Goal: Transaction & Acquisition: Purchase product/service

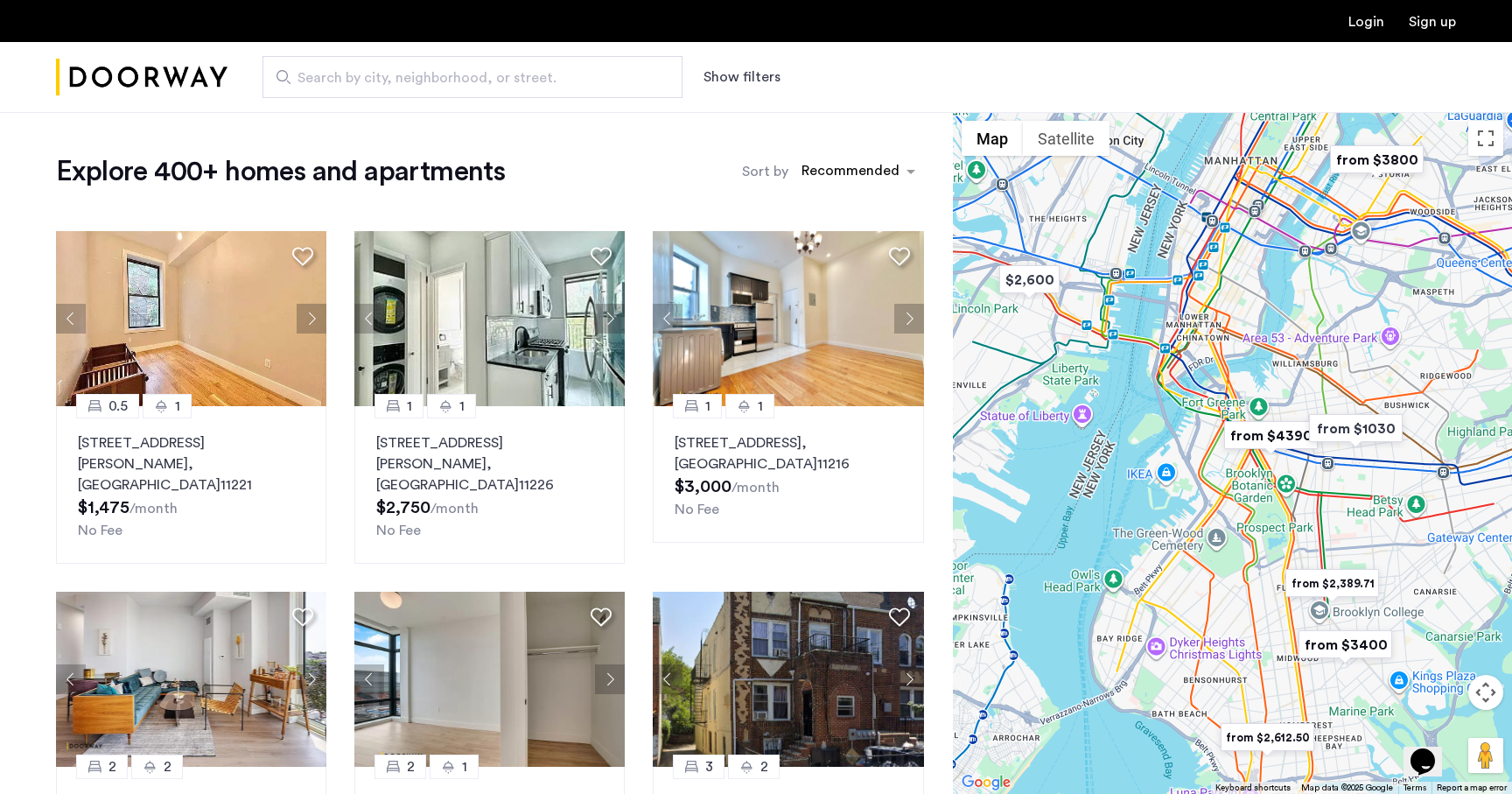
click at [741, 82] on button "Show filters" at bounding box center [742, 77] width 77 height 21
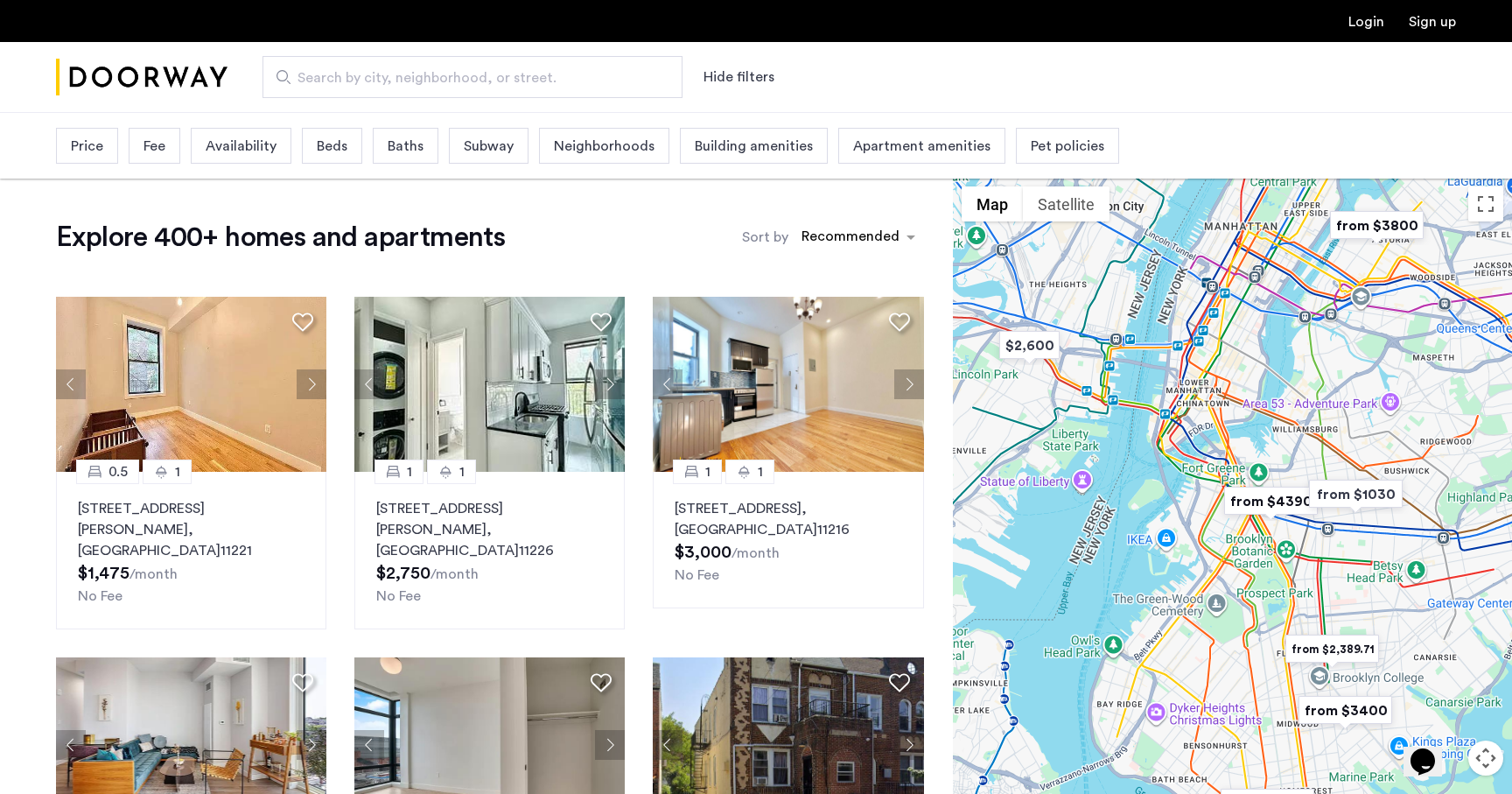
click at [239, 144] on span "Availability" at bounding box center [240, 146] width 71 height 21
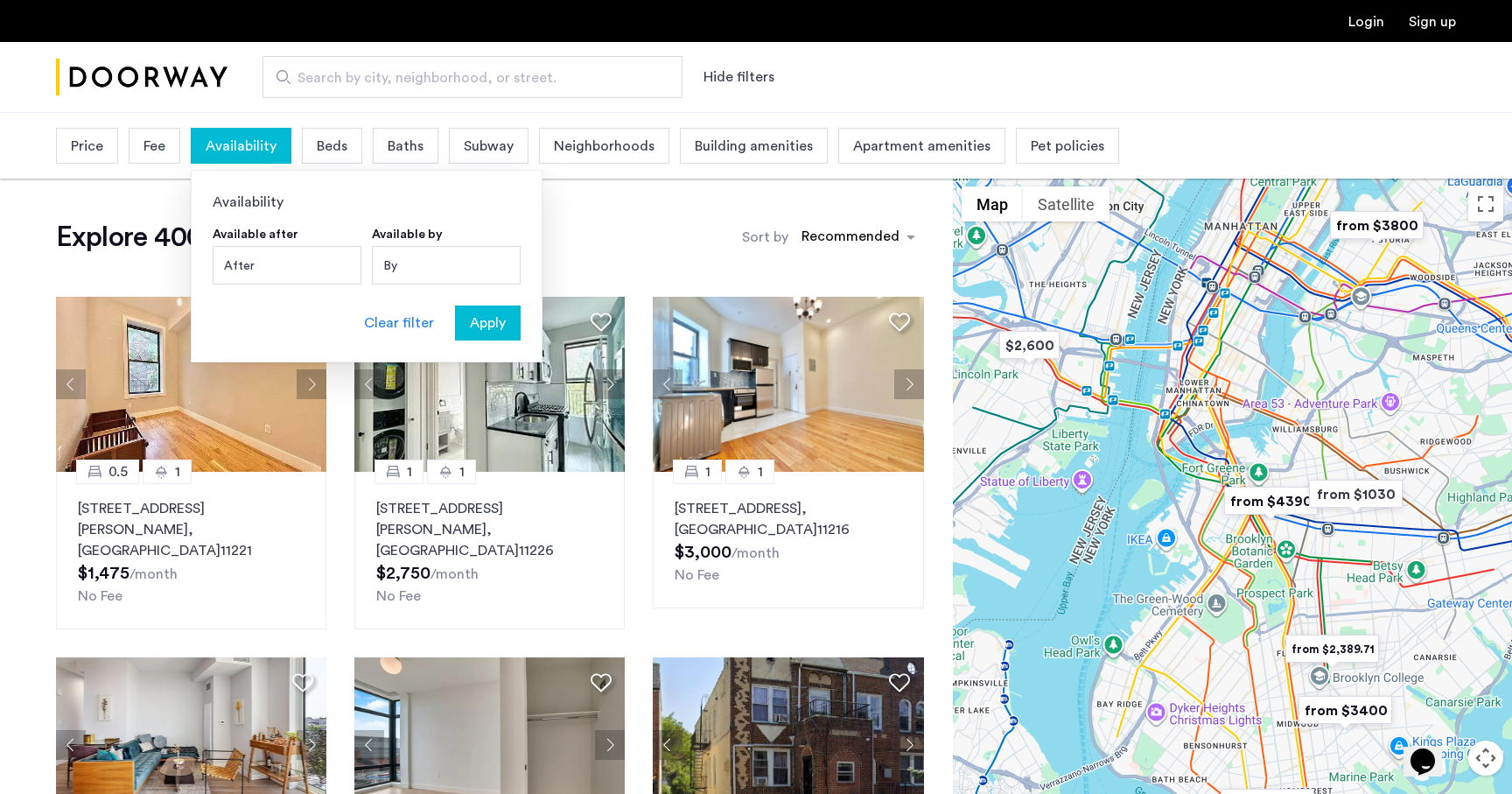
click at [239, 144] on span "Availability" at bounding box center [240, 146] width 71 height 21
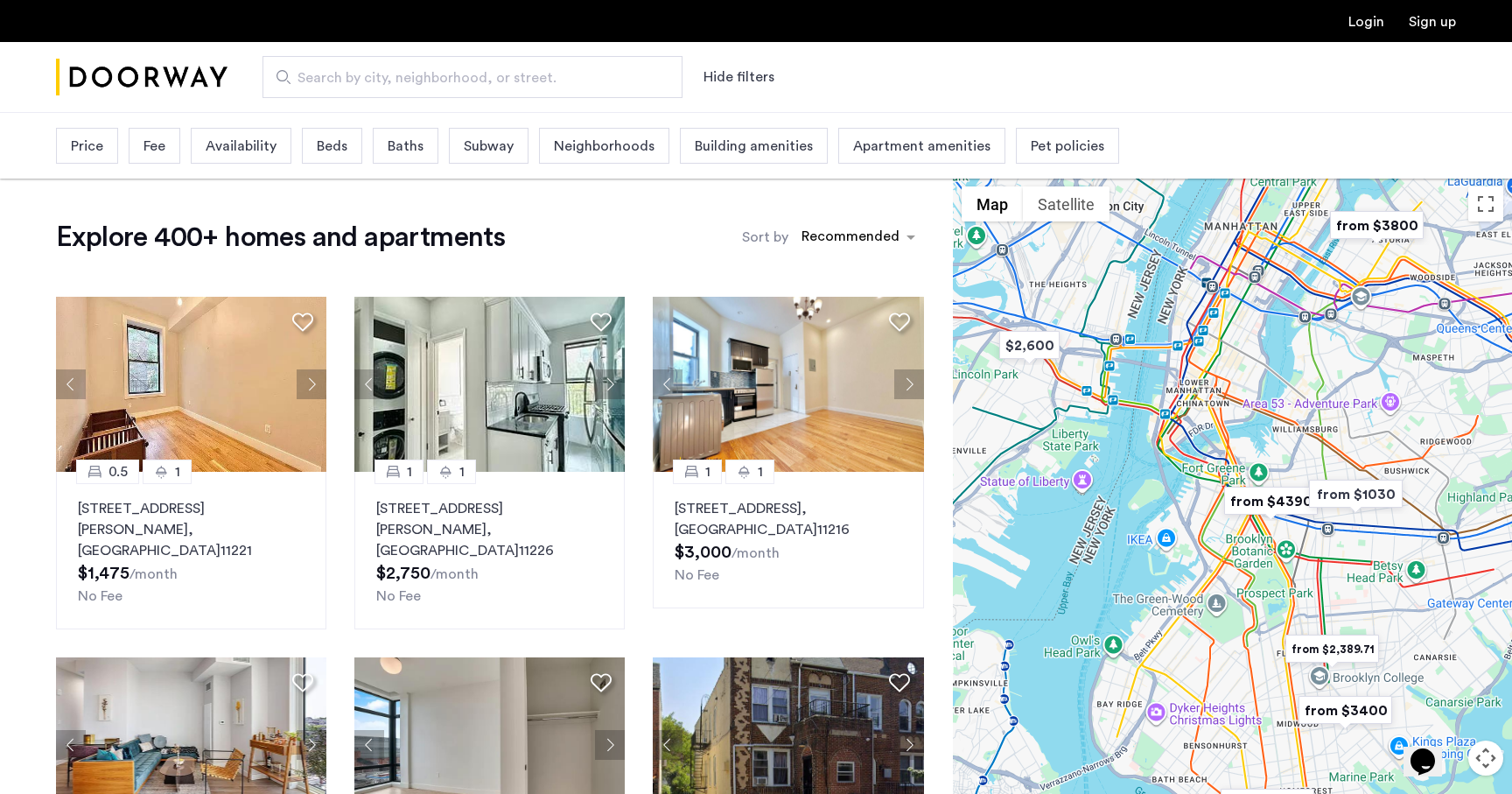
click at [323, 156] on span "Beds" at bounding box center [332, 146] width 30 height 21
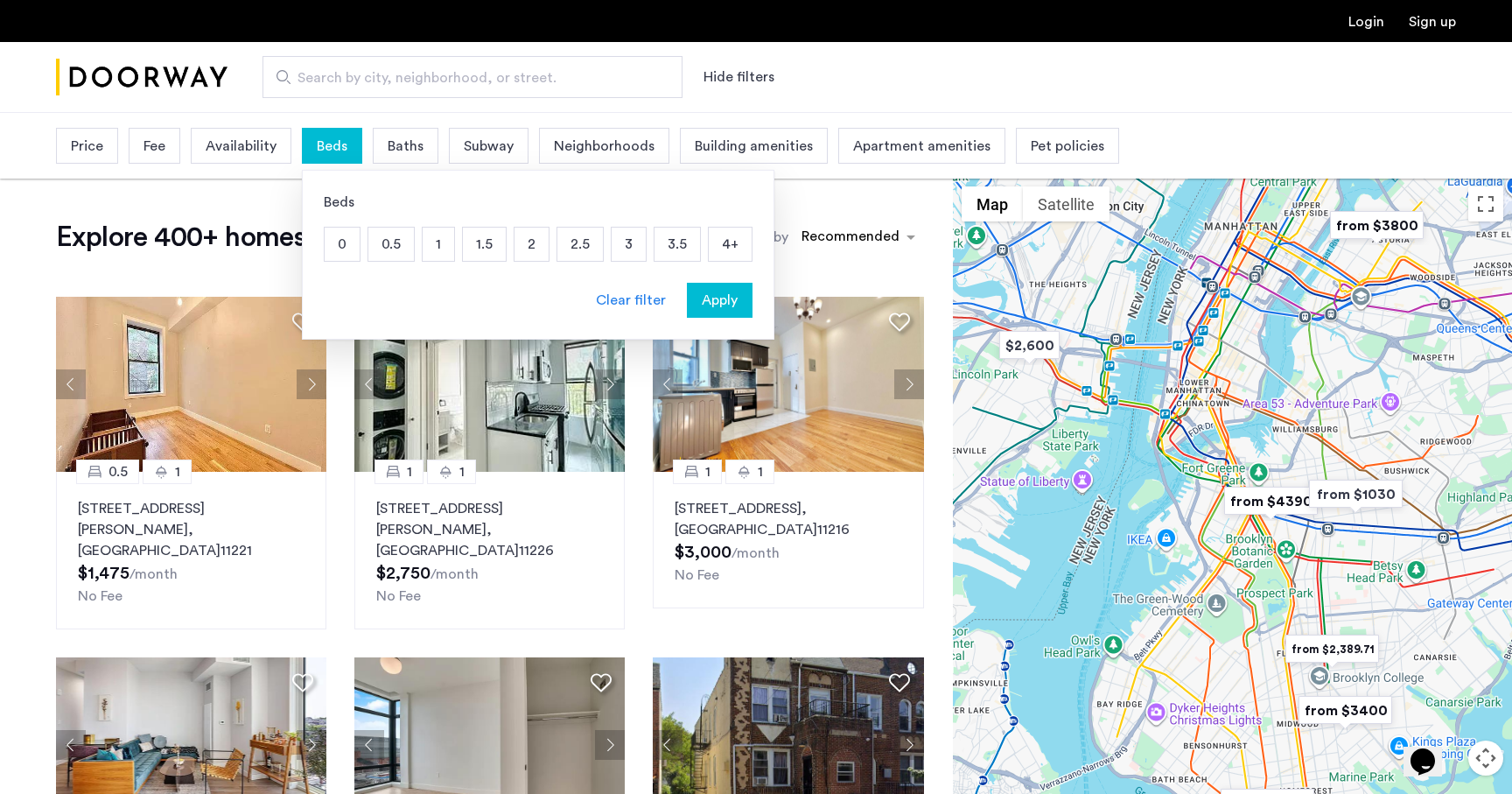
click at [529, 251] on p "2" at bounding box center [531, 244] width 34 height 33
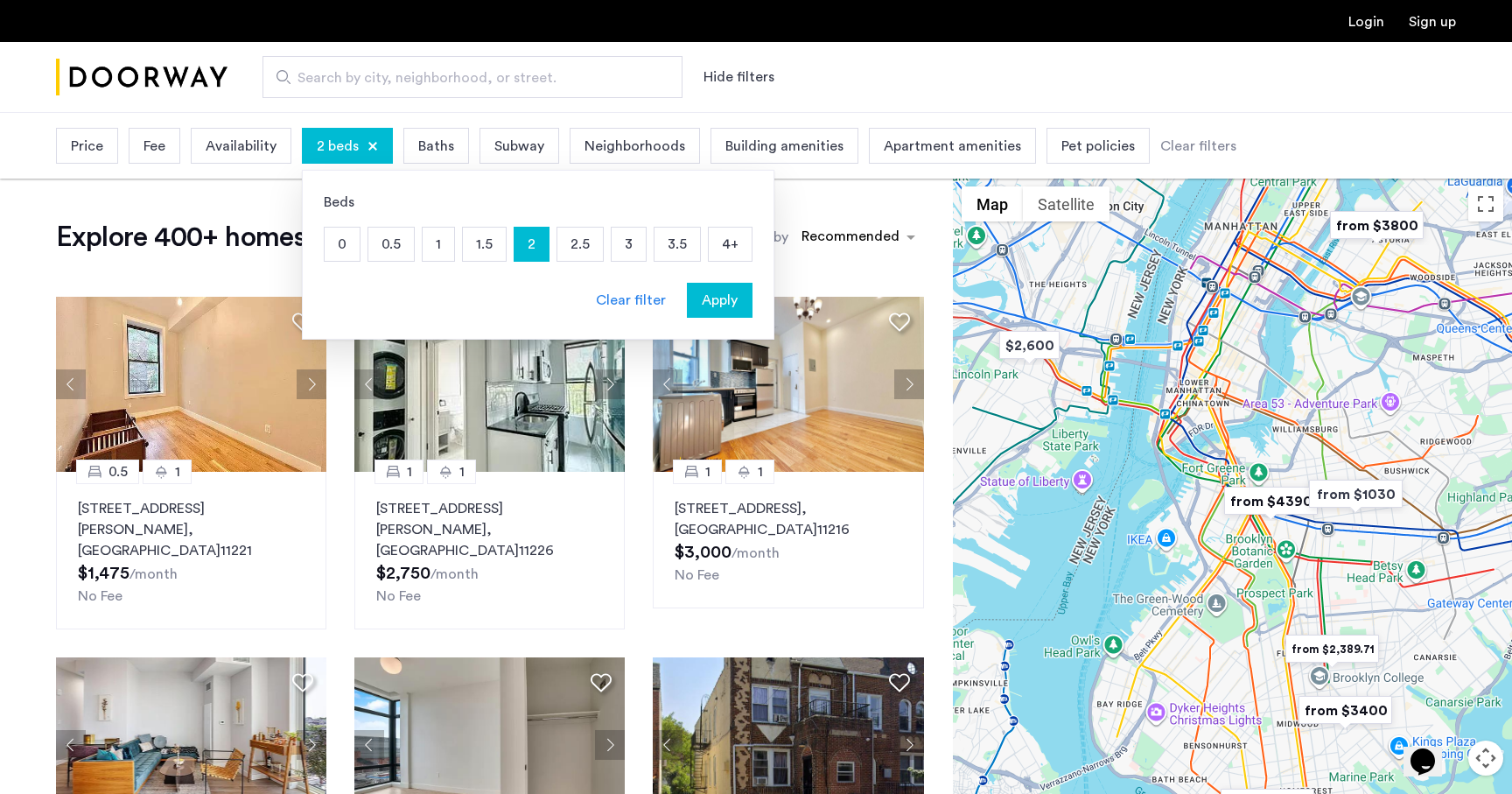
click at [612, 248] on p "3" at bounding box center [628, 244] width 34 height 33
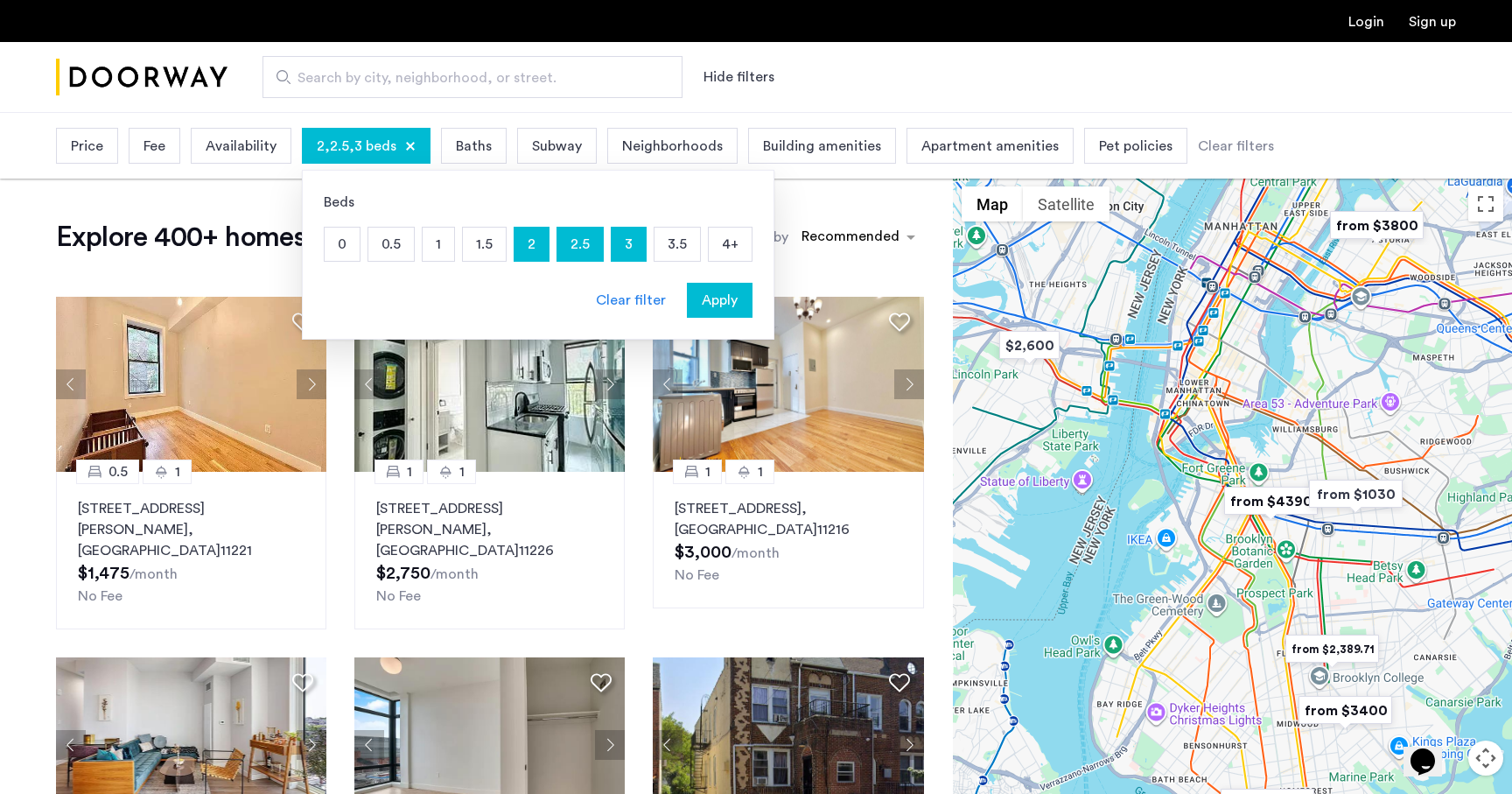
click at [719, 301] on span "Apply" at bounding box center [720, 300] width 36 height 21
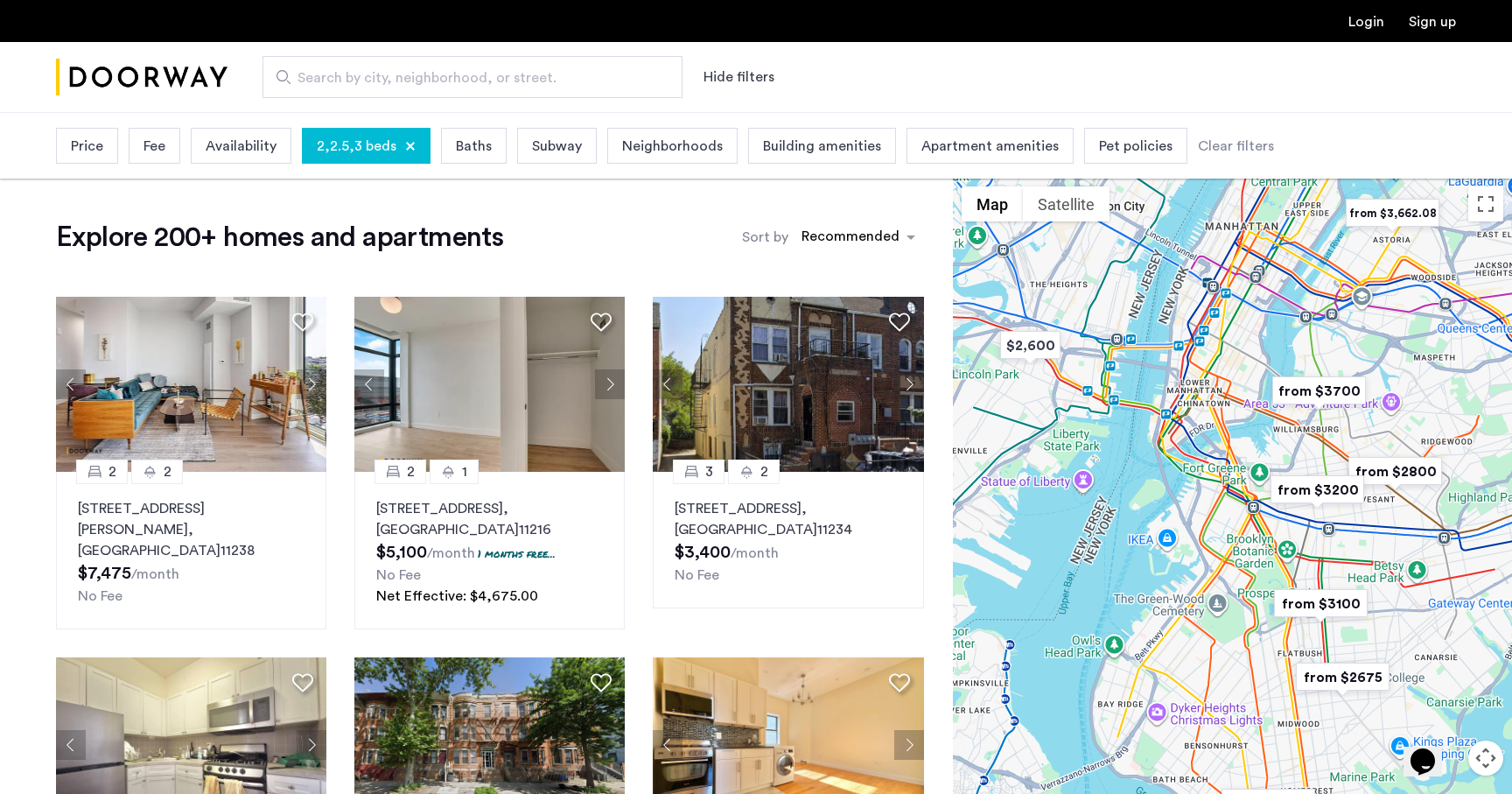
click at [476, 153] on span "Baths" at bounding box center [473, 146] width 36 height 21
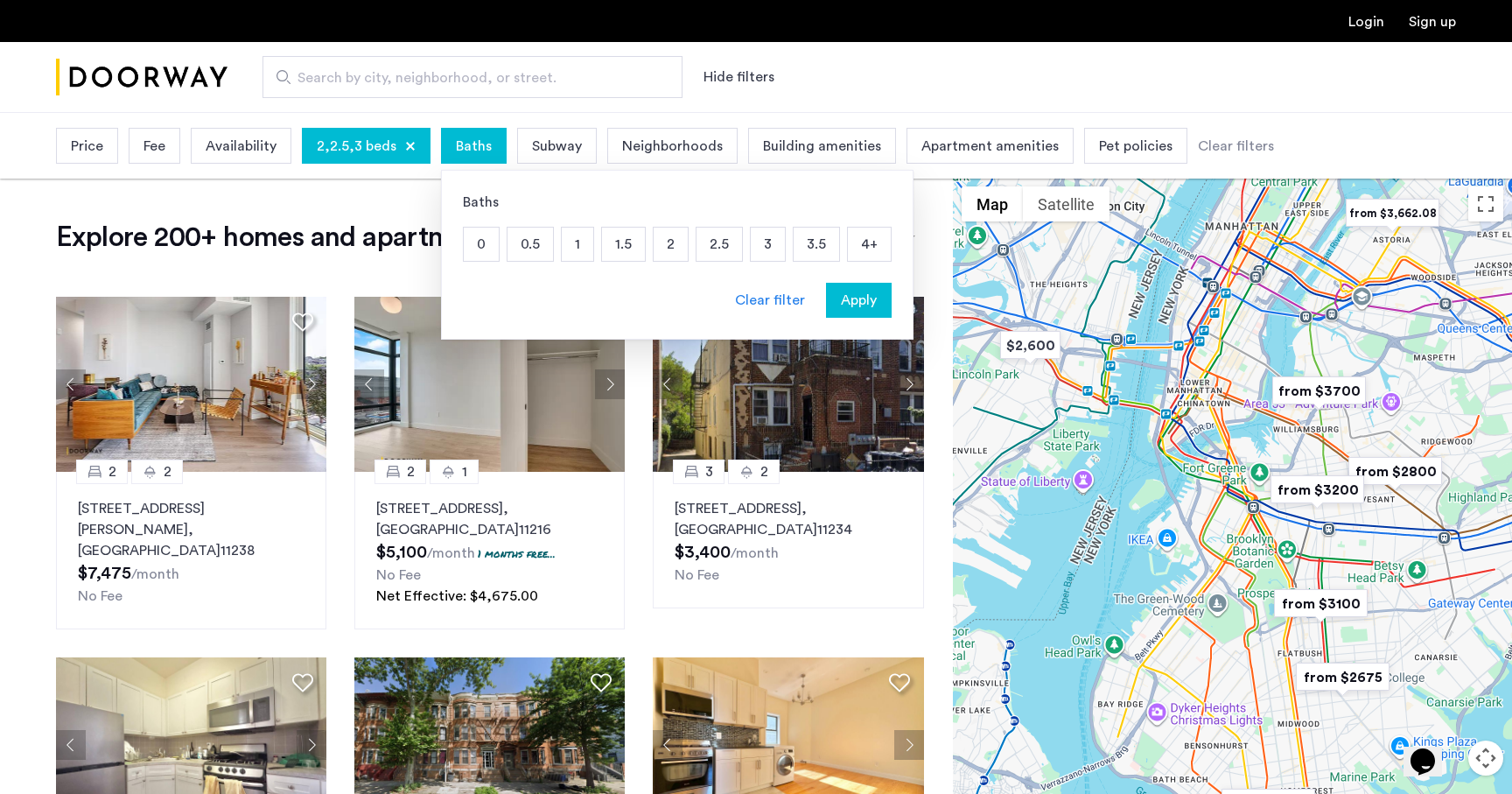
click at [613, 244] on p "1.5" at bounding box center [624, 244] width 43 height 33
click at [855, 301] on span "Apply" at bounding box center [858, 300] width 36 height 21
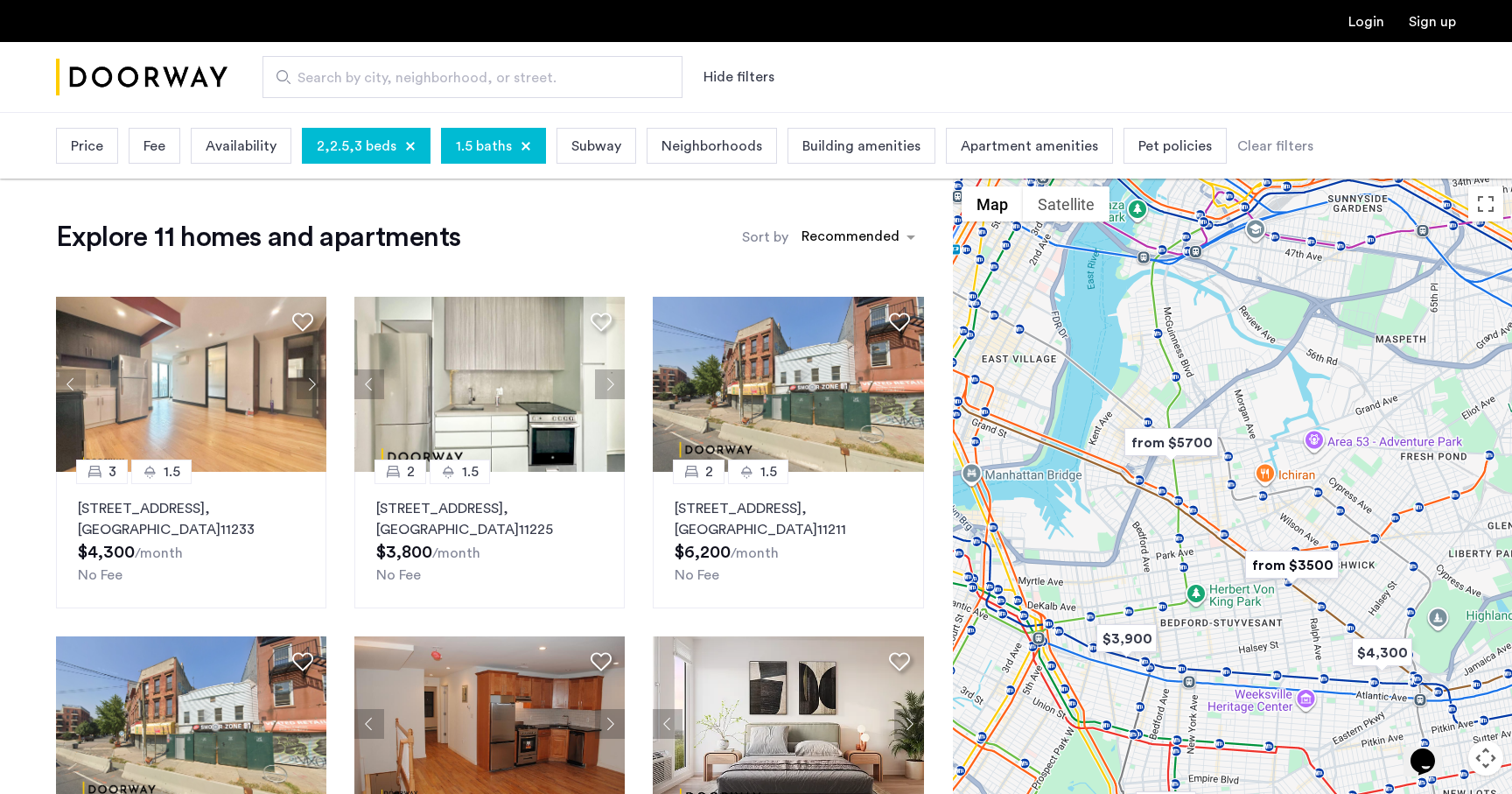
drag, startPoint x: 1173, startPoint y: 302, endPoint x: 1193, endPoint y: 501, distance: 200.0
click at [1196, 503] on div at bounding box center [1232, 519] width 559 height 682
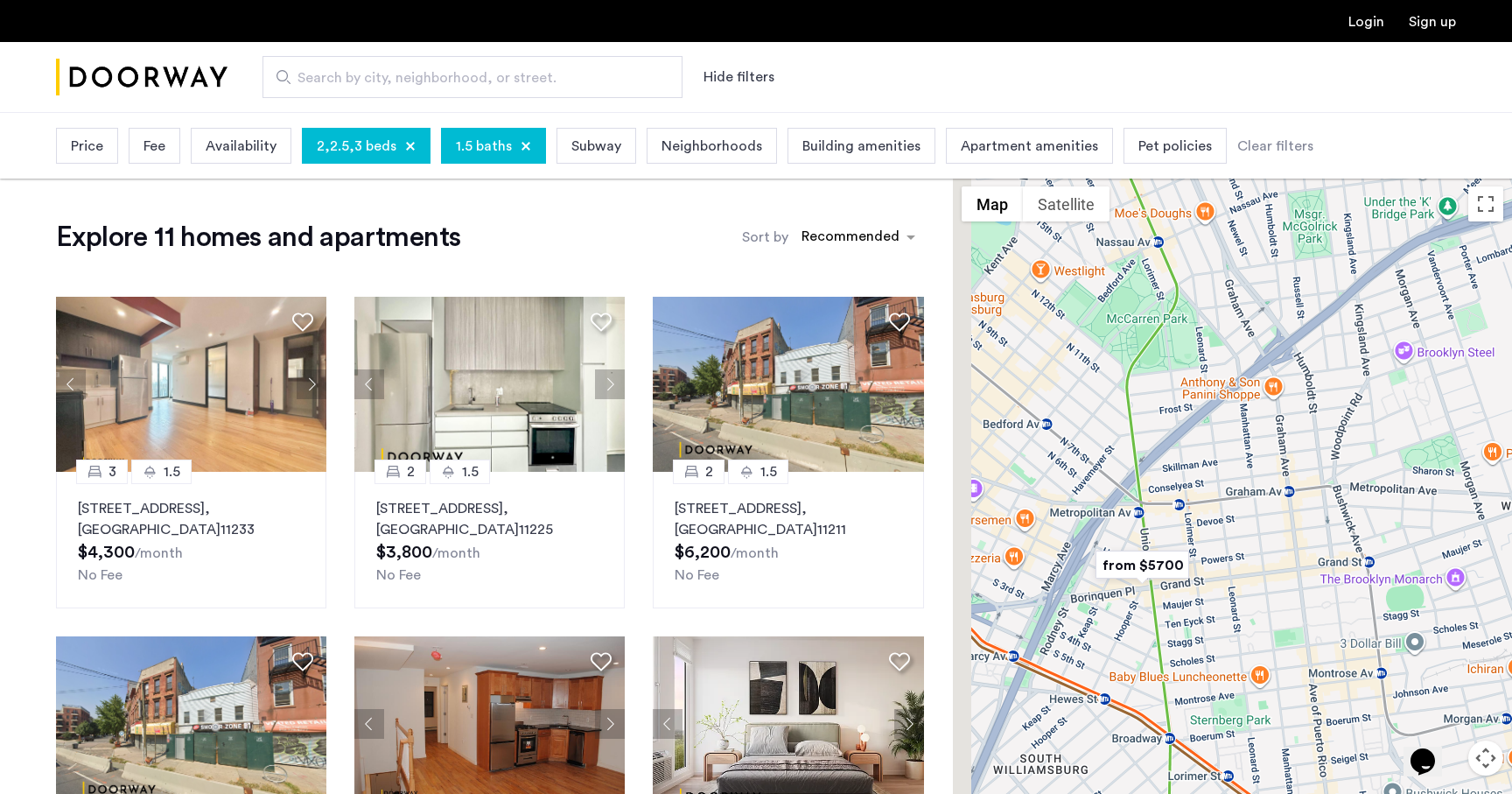
drag, startPoint x: 1267, startPoint y: 366, endPoint x: 1310, endPoint y: 592, distance: 230.1
click at [1310, 593] on div at bounding box center [1232, 519] width 559 height 682
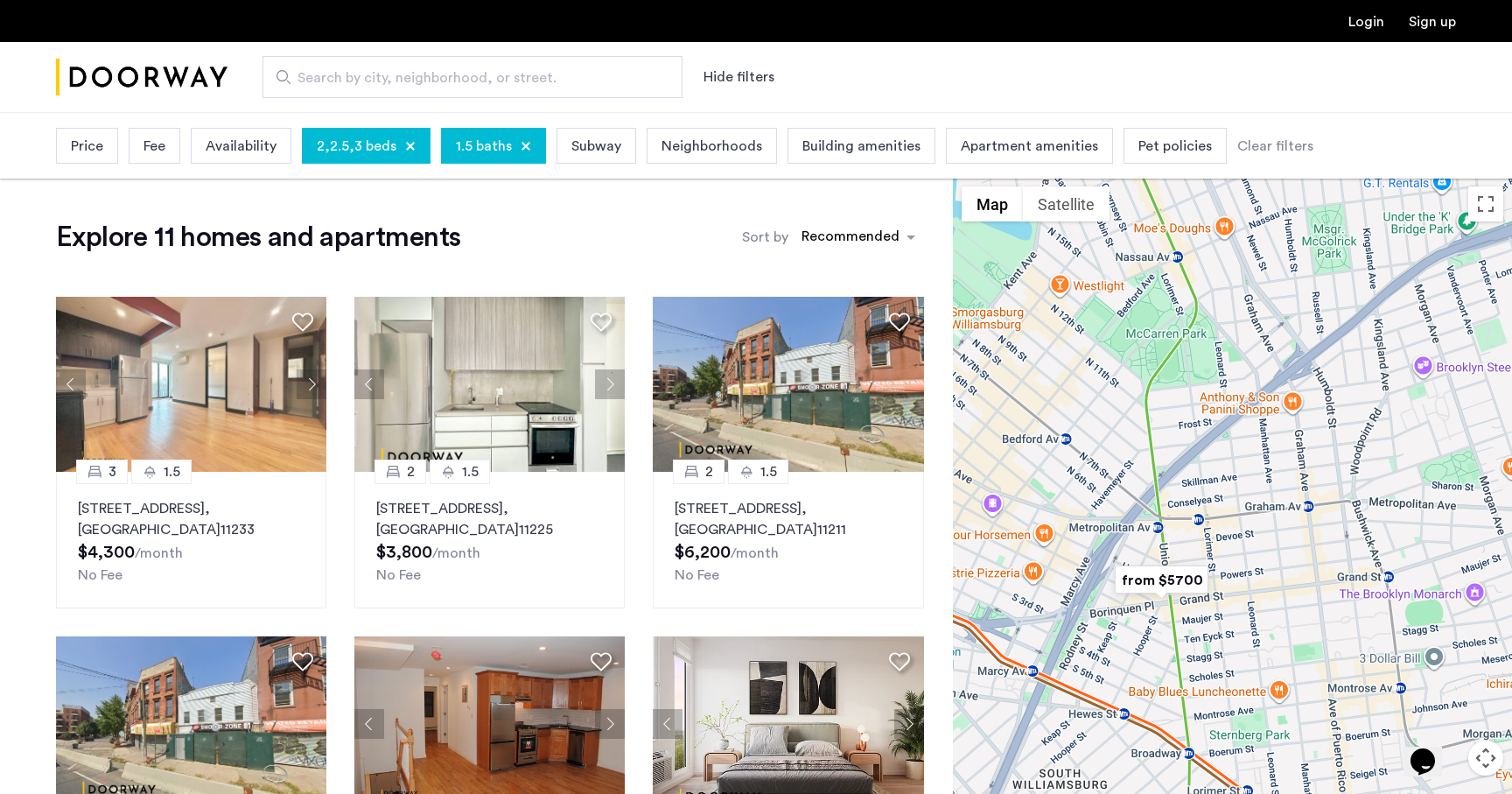
drag, startPoint x: 1269, startPoint y: 462, endPoint x: 1242, endPoint y: 300, distance: 164.2
click at [1246, 300] on div at bounding box center [1232, 519] width 559 height 682
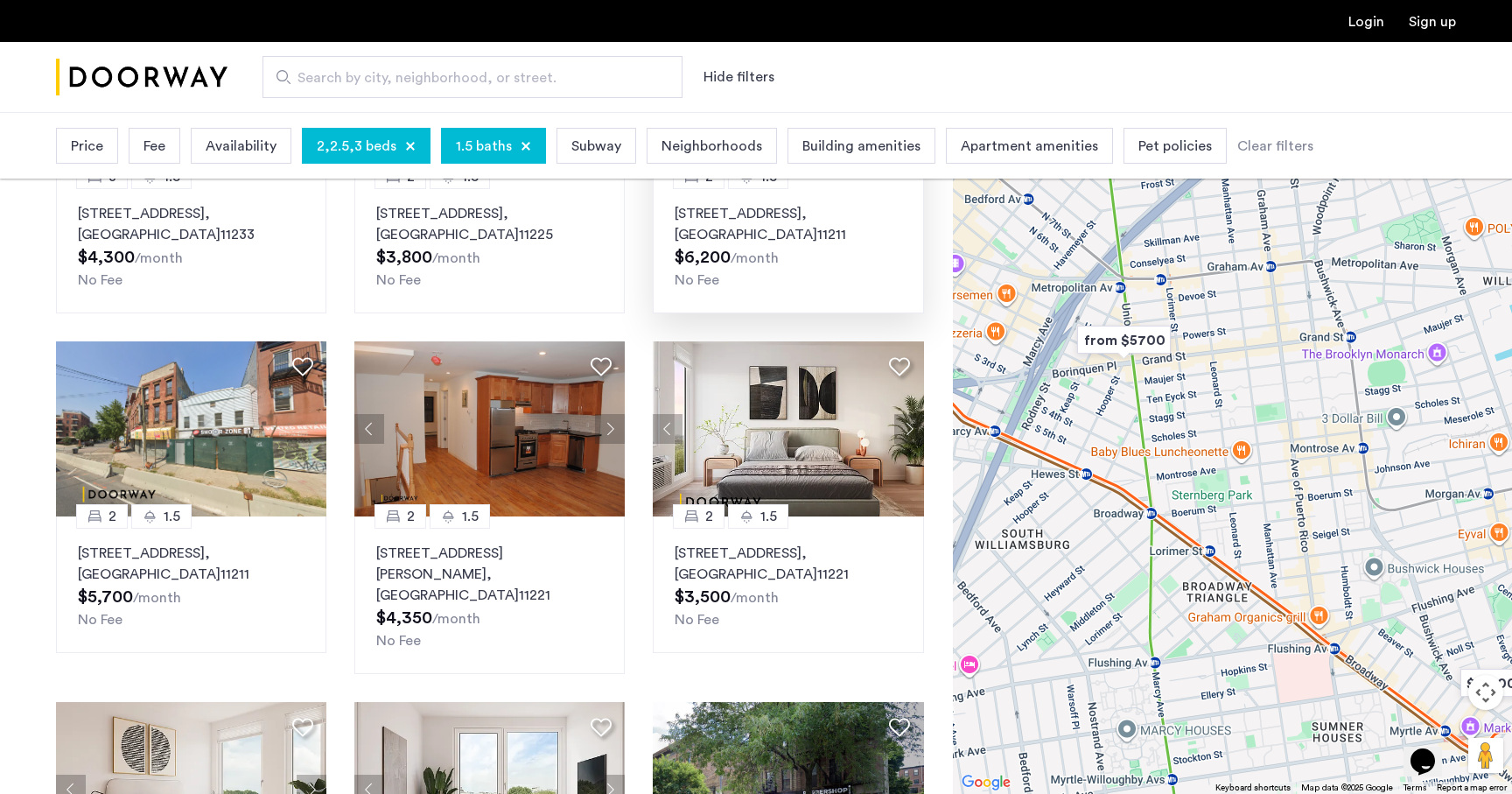
scroll to position [305, 0]
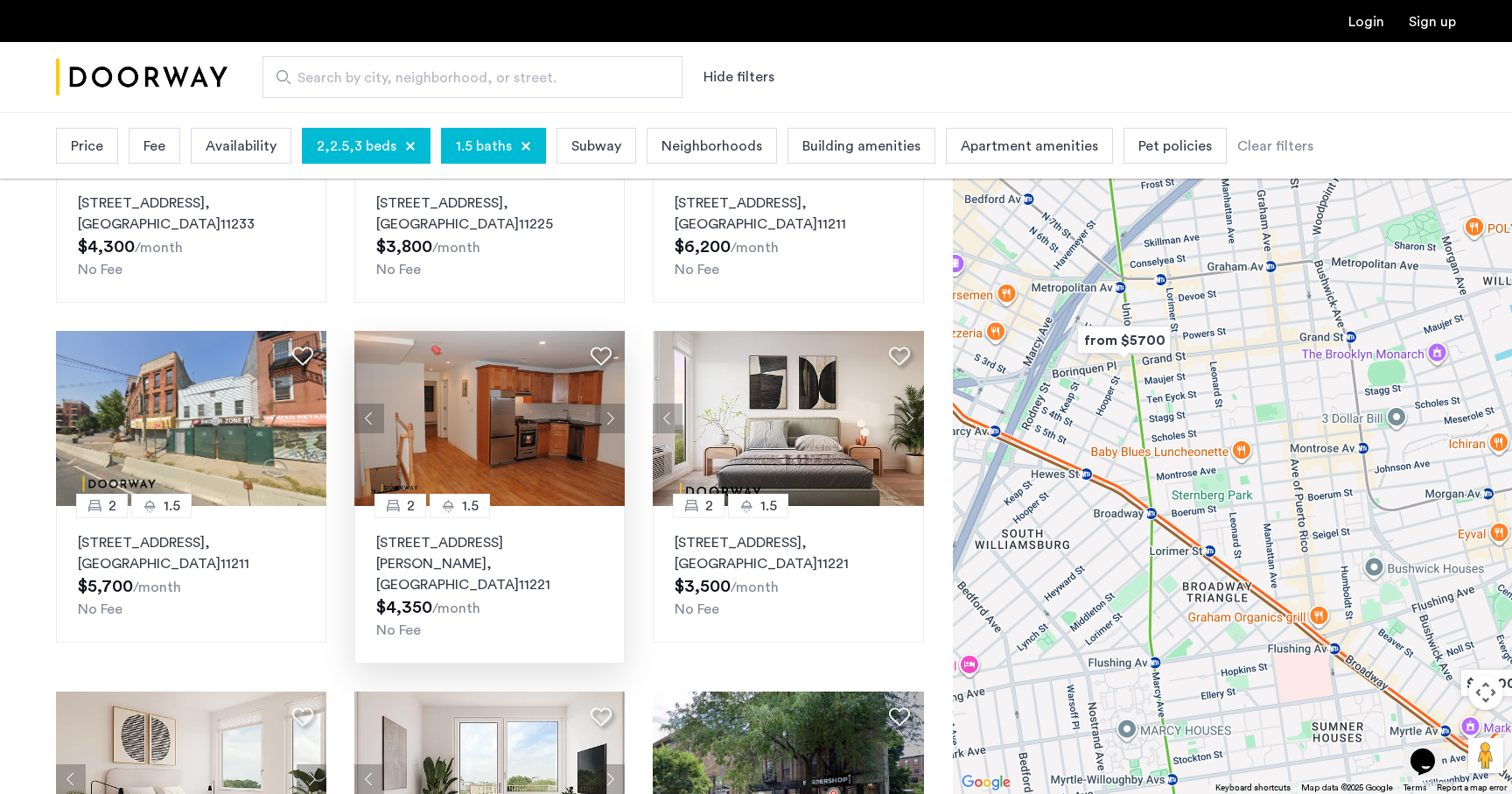
click at [586, 595] on div "789 Greene Avenue, Unit 1, Brooklyn , NY 11221 $4,350 /month No Fee" at bounding box center [489, 586] width 226 height 108
click at [833, 566] on p "972 Bushwick Avenue, Unit 6D, Brooklyn , NY 11221" at bounding box center [788, 553] width 226 height 42
click at [488, 140] on span "1.5 baths" at bounding box center [483, 146] width 56 height 21
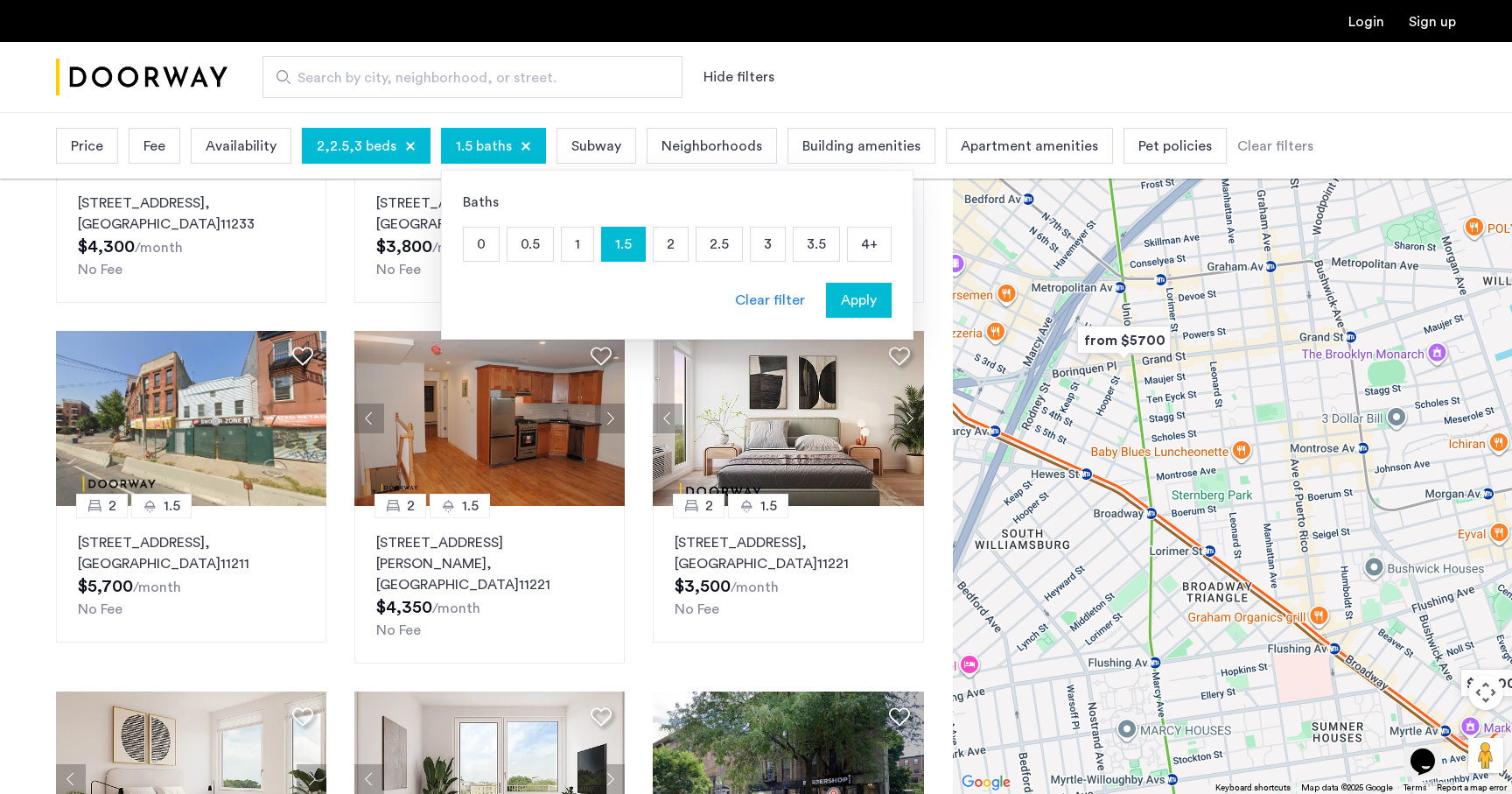
click at [668, 252] on p "2" at bounding box center [670, 244] width 34 height 33
click at [832, 290] on div "Apply" at bounding box center [859, 300] width 55 height 21
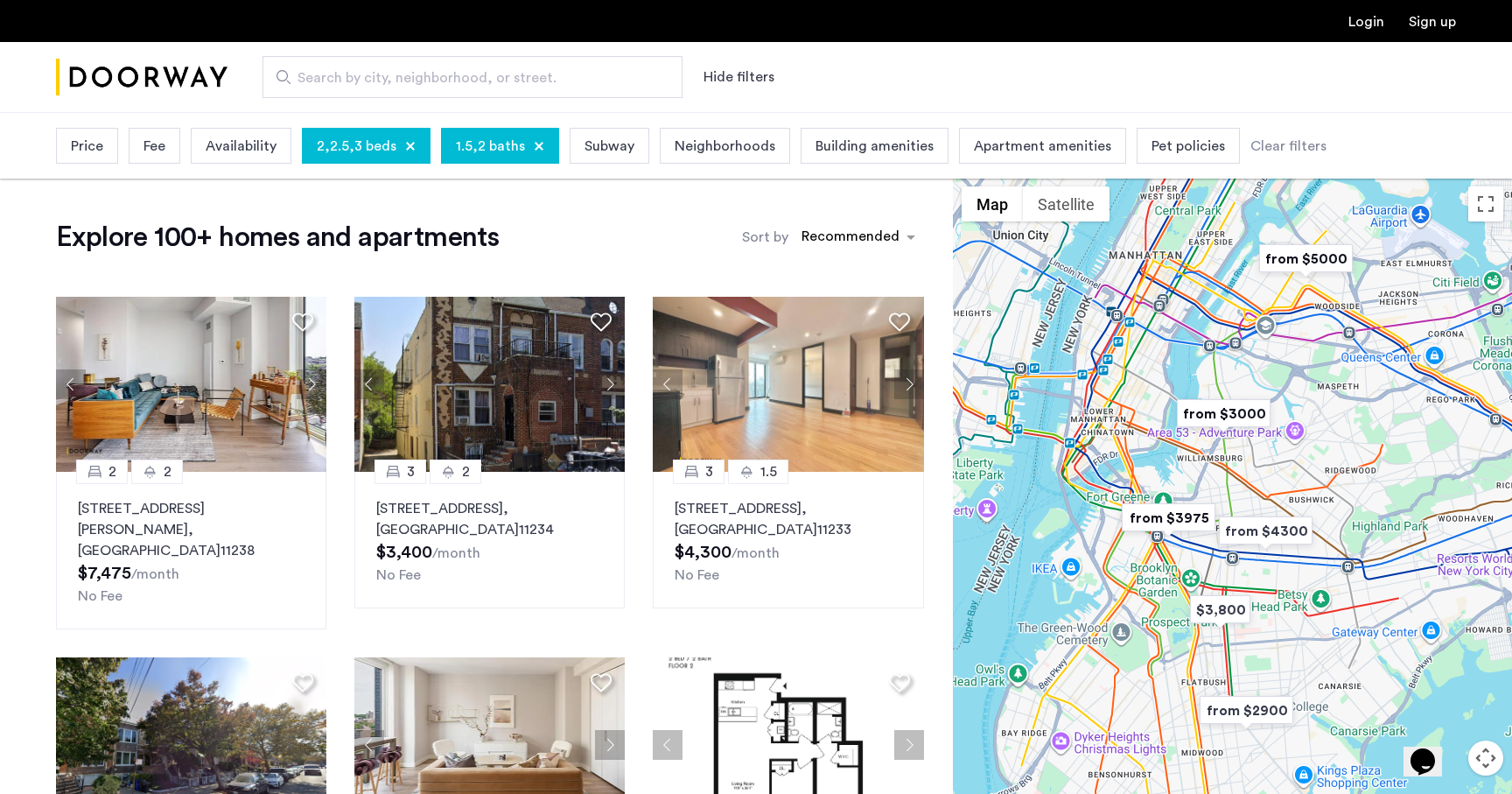
click at [716, 151] on span "Neighborhoods" at bounding box center [725, 146] width 101 height 21
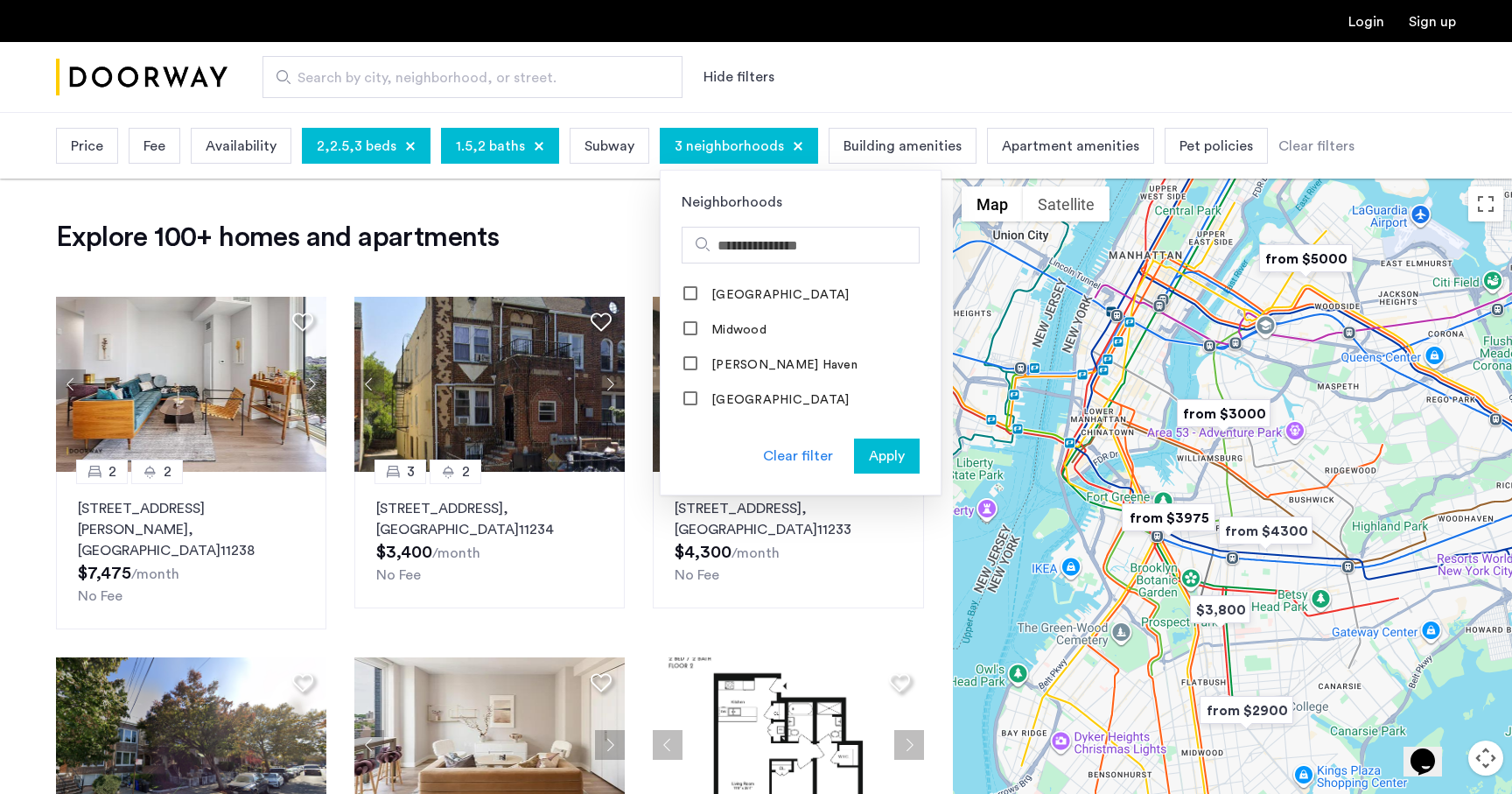
scroll to position [1458, 0]
click at [881, 449] on span "Apply" at bounding box center [887, 456] width 36 height 21
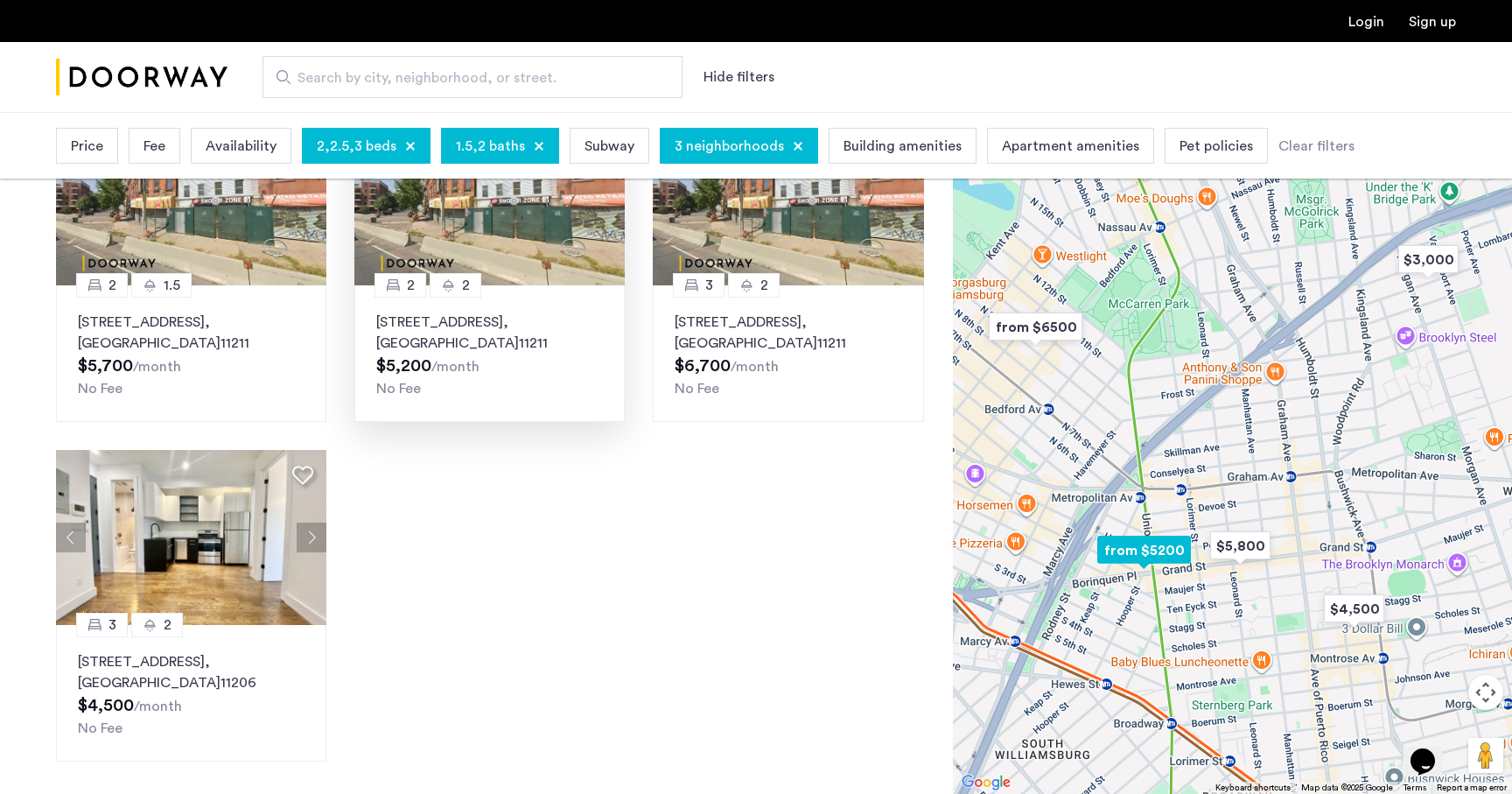
scroll to position [937, 0]
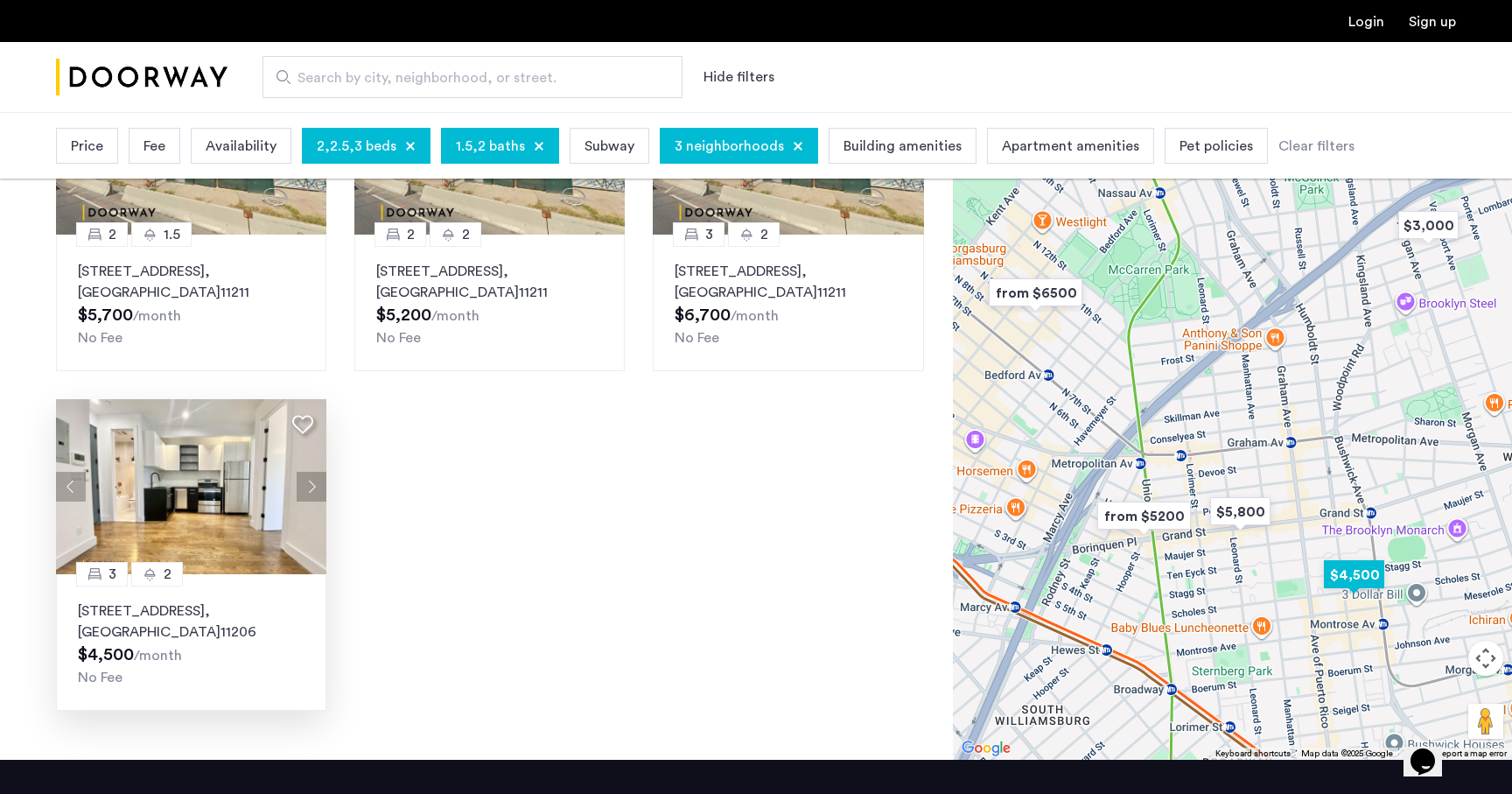
click at [227, 449] on img at bounding box center [192, 486] width 271 height 175
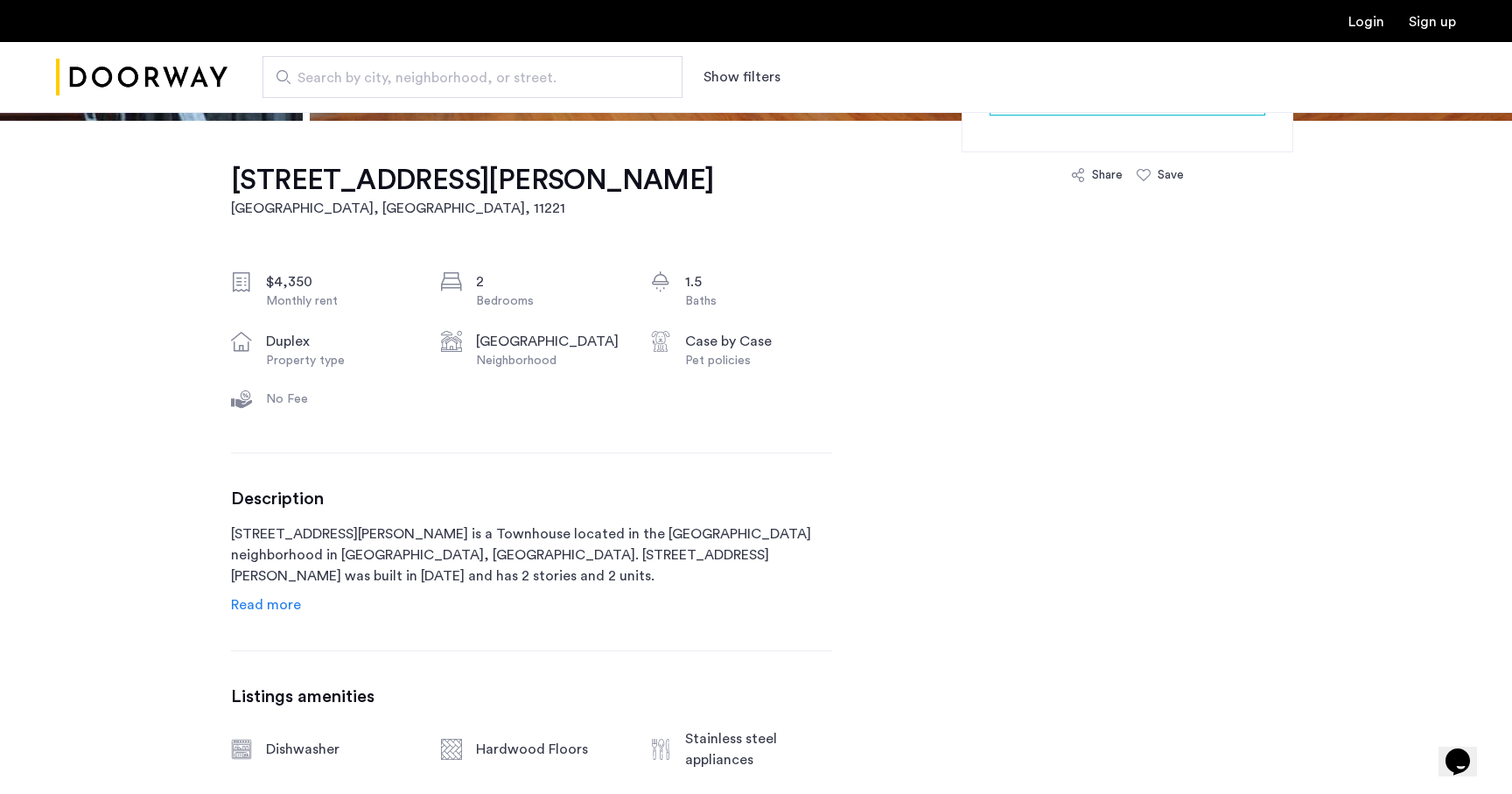
scroll to position [416, 0]
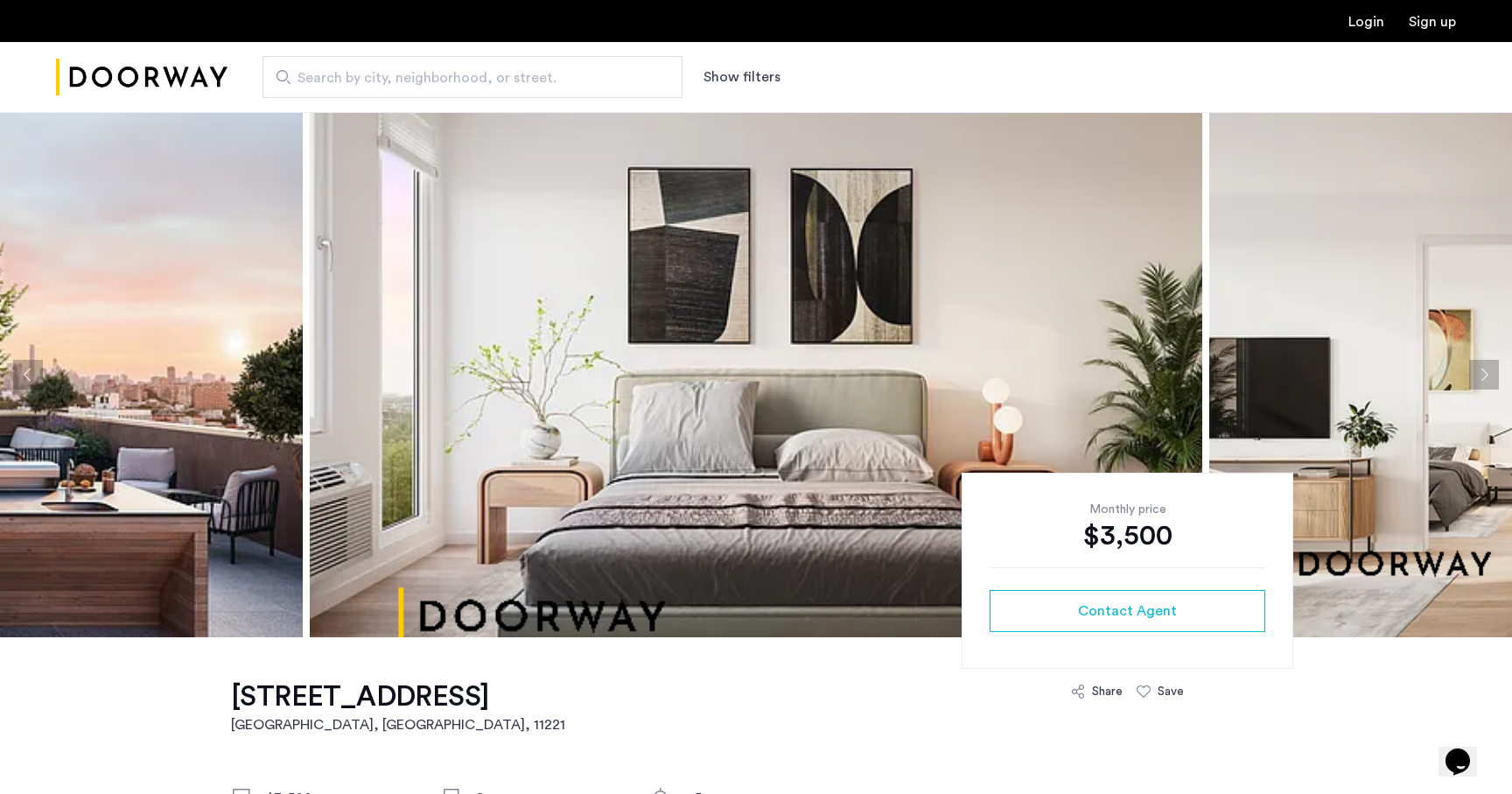
click at [720, 331] on img at bounding box center [756, 374] width 893 height 525
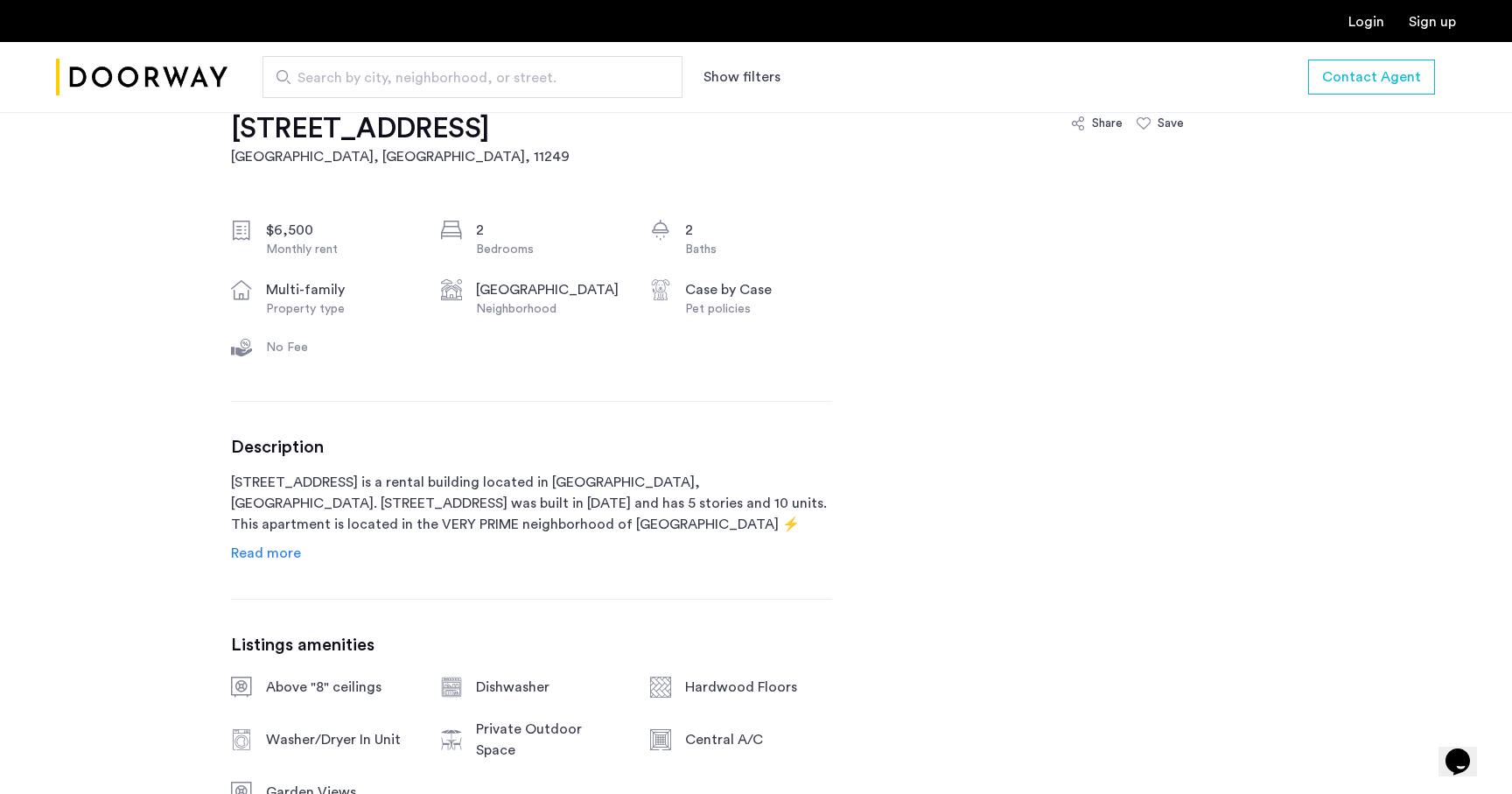
scroll to position [577, 0]
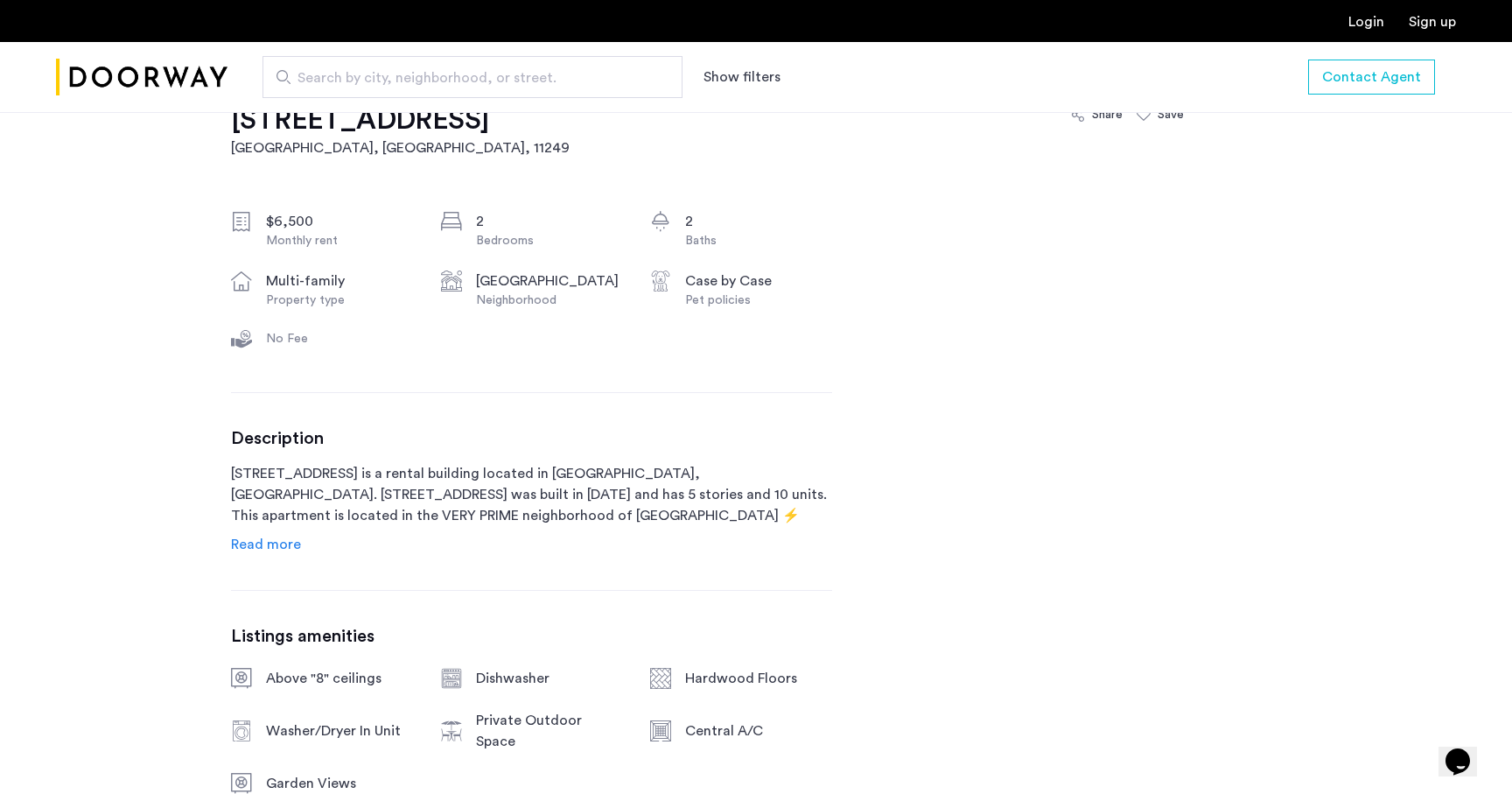
click at [299, 535] on div "Description 143 North 9th Street is a rental building located in Brooklyn, NY. …" at bounding box center [532, 491] width 601 height 127
click at [299, 541] on div "Description 143 North 9th Street is a rental building located in Brooklyn, NY. …" at bounding box center [532, 491] width 601 height 127
click at [281, 545] on span "Read more" at bounding box center [266, 544] width 70 height 14
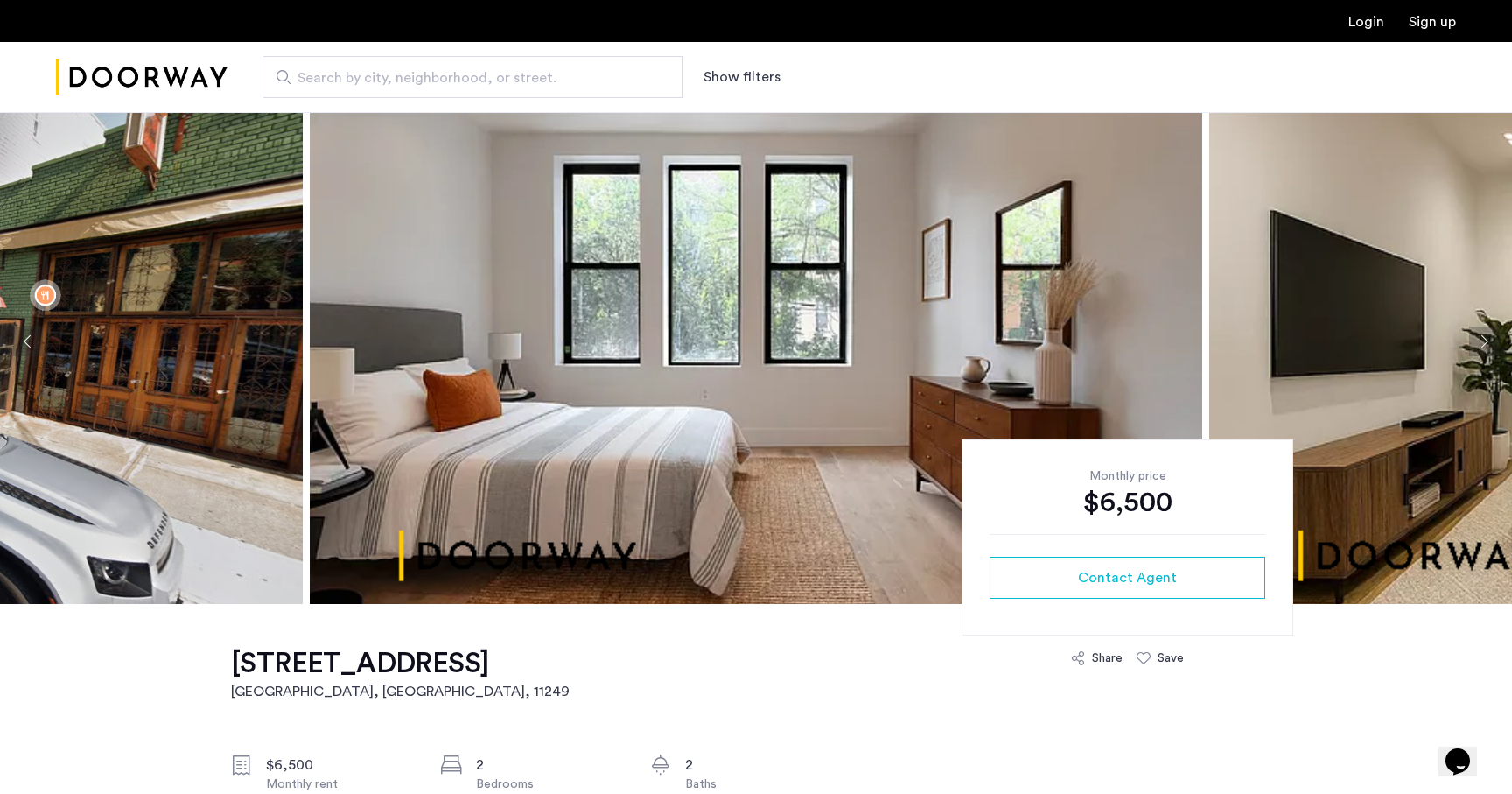
scroll to position [0, 0]
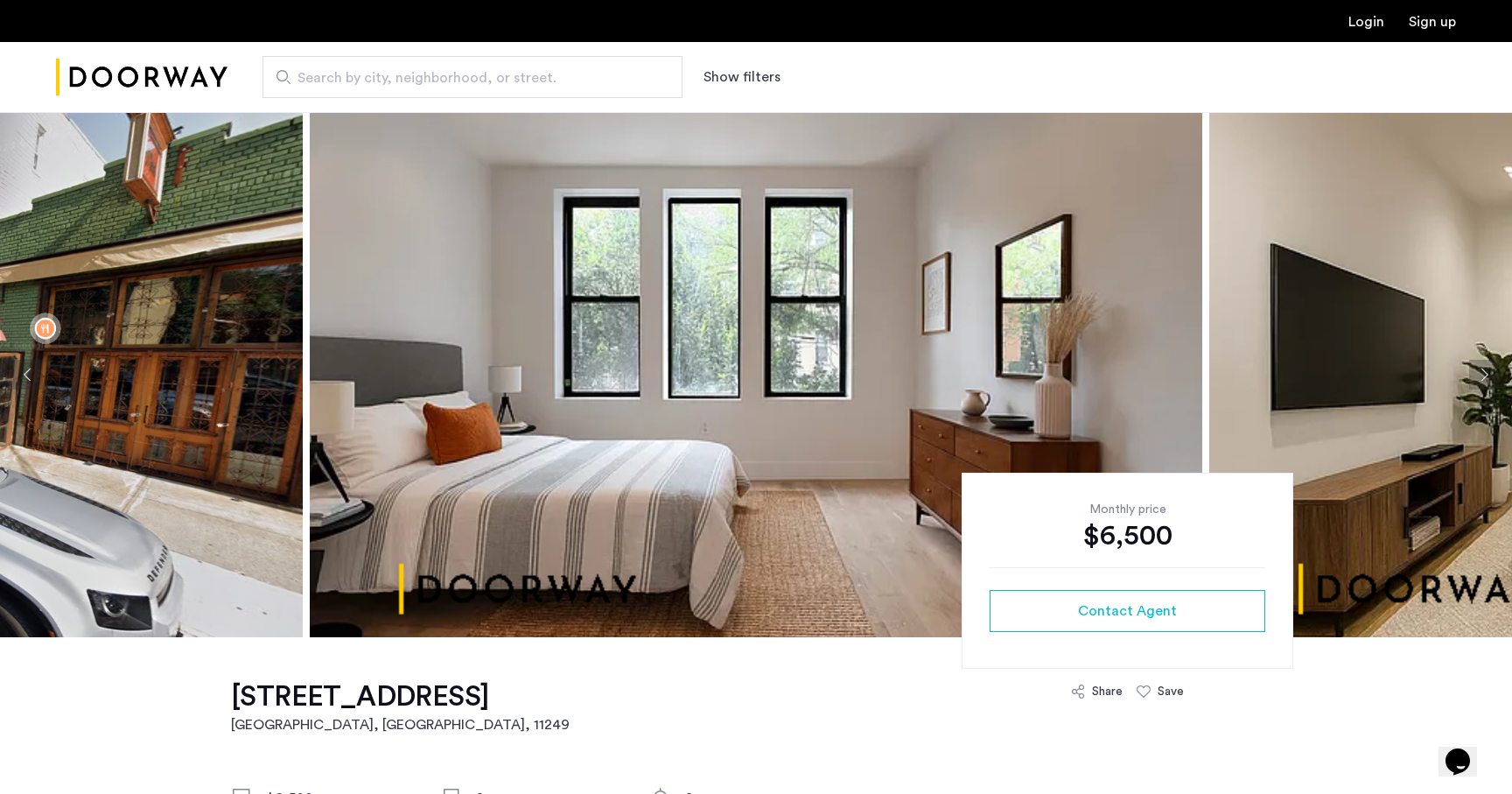
click at [661, 468] on img at bounding box center [756, 374] width 893 height 525
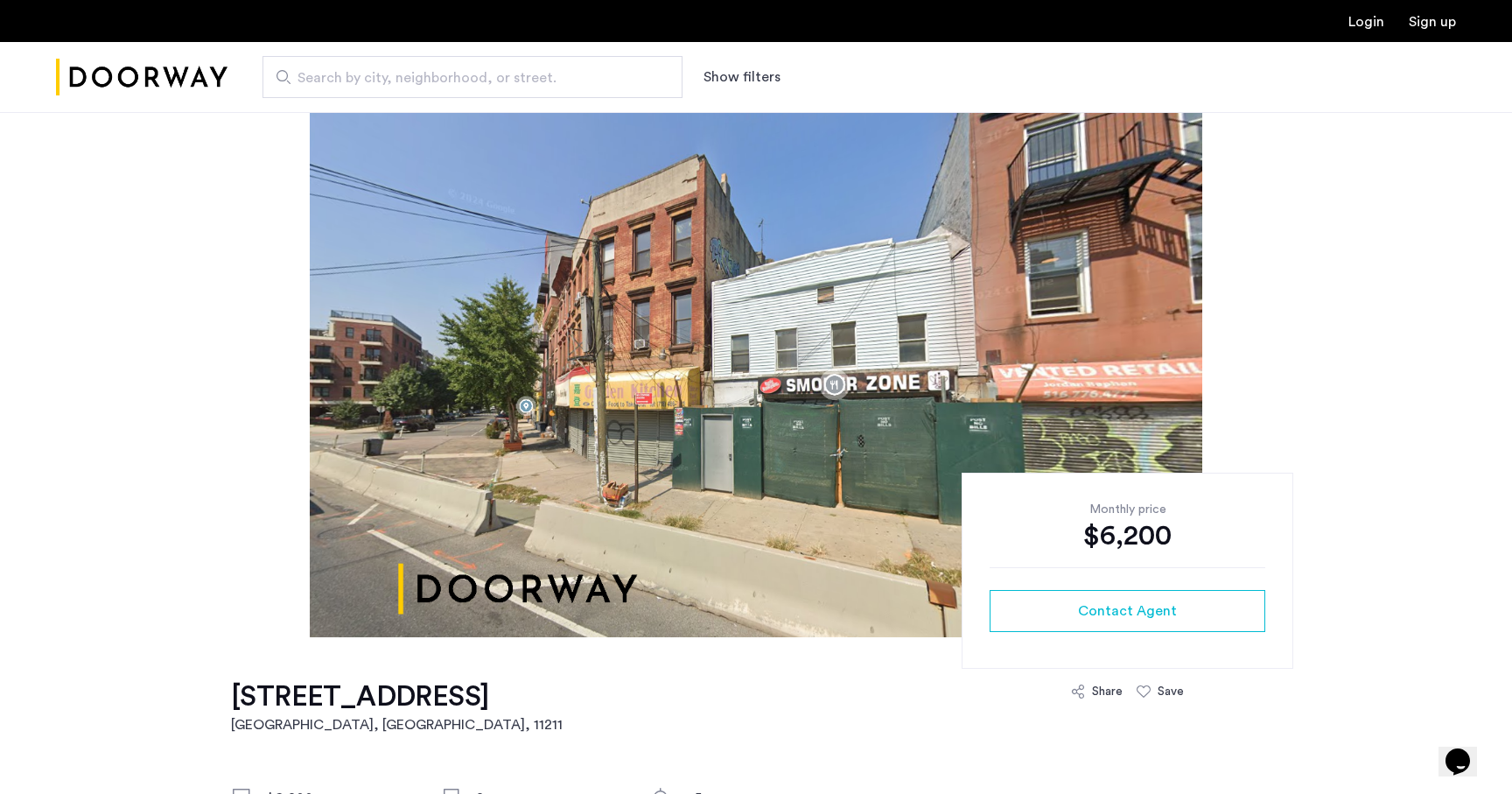
click at [1042, 204] on img at bounding box center [756, 374] width 893 height 525
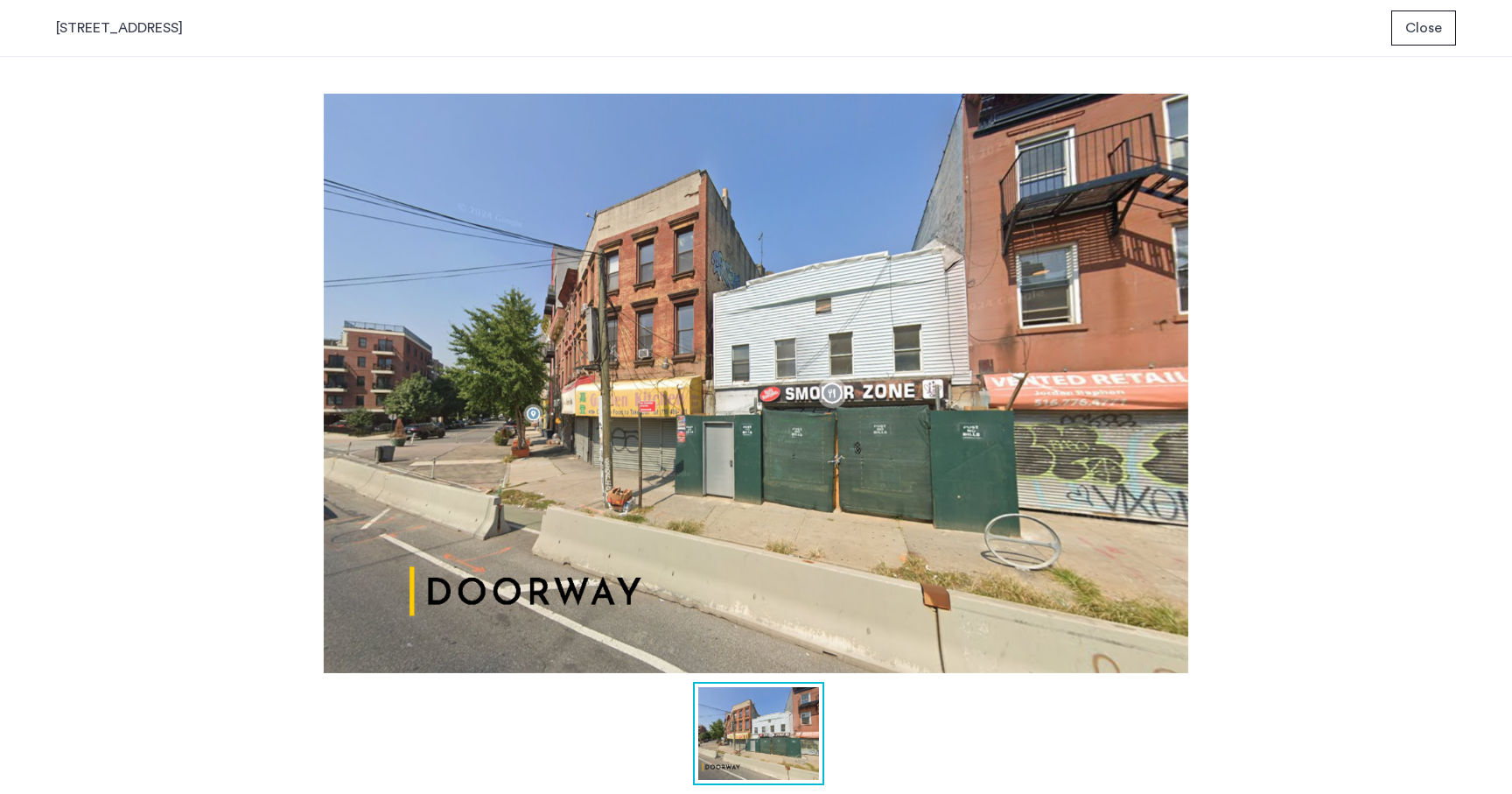
click at [1005, 143] on img at bounding box center [756, 383] width 1400 height 579
click at [995, 233] on img at bounding box center [756, 383] width 1400 height 579
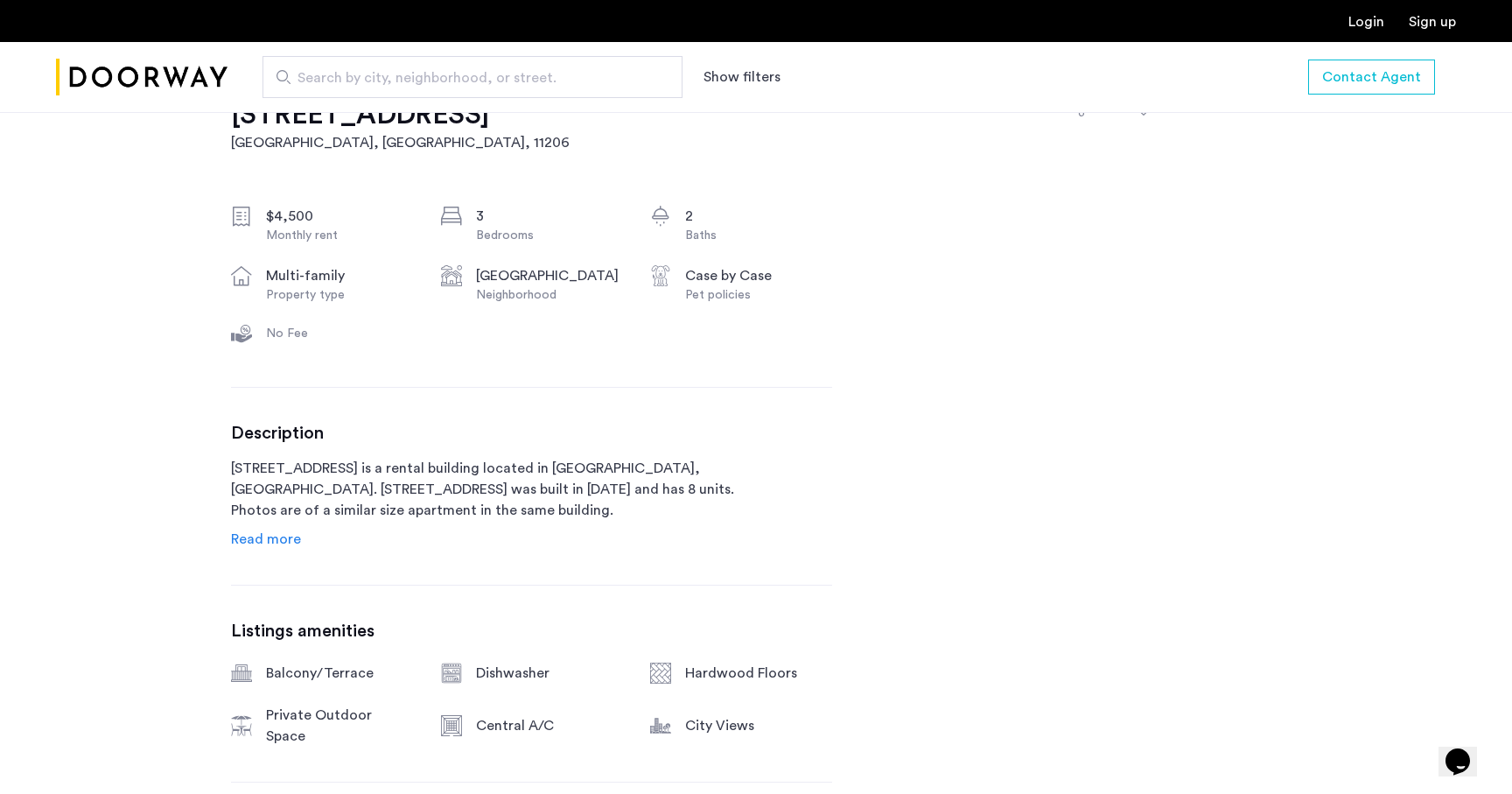
scroll to position [582, 0]
click at [306, 510] on p "[STREET_ADDRESS] is a rental building located in [GEOGRAPHIC_DATA], [GEOGRAPHIC…" at bounding box center [532, 489] width 601 height 63
click at [286, 535] on span "Read more" at bounding box center [266, 538] width 70 height 14
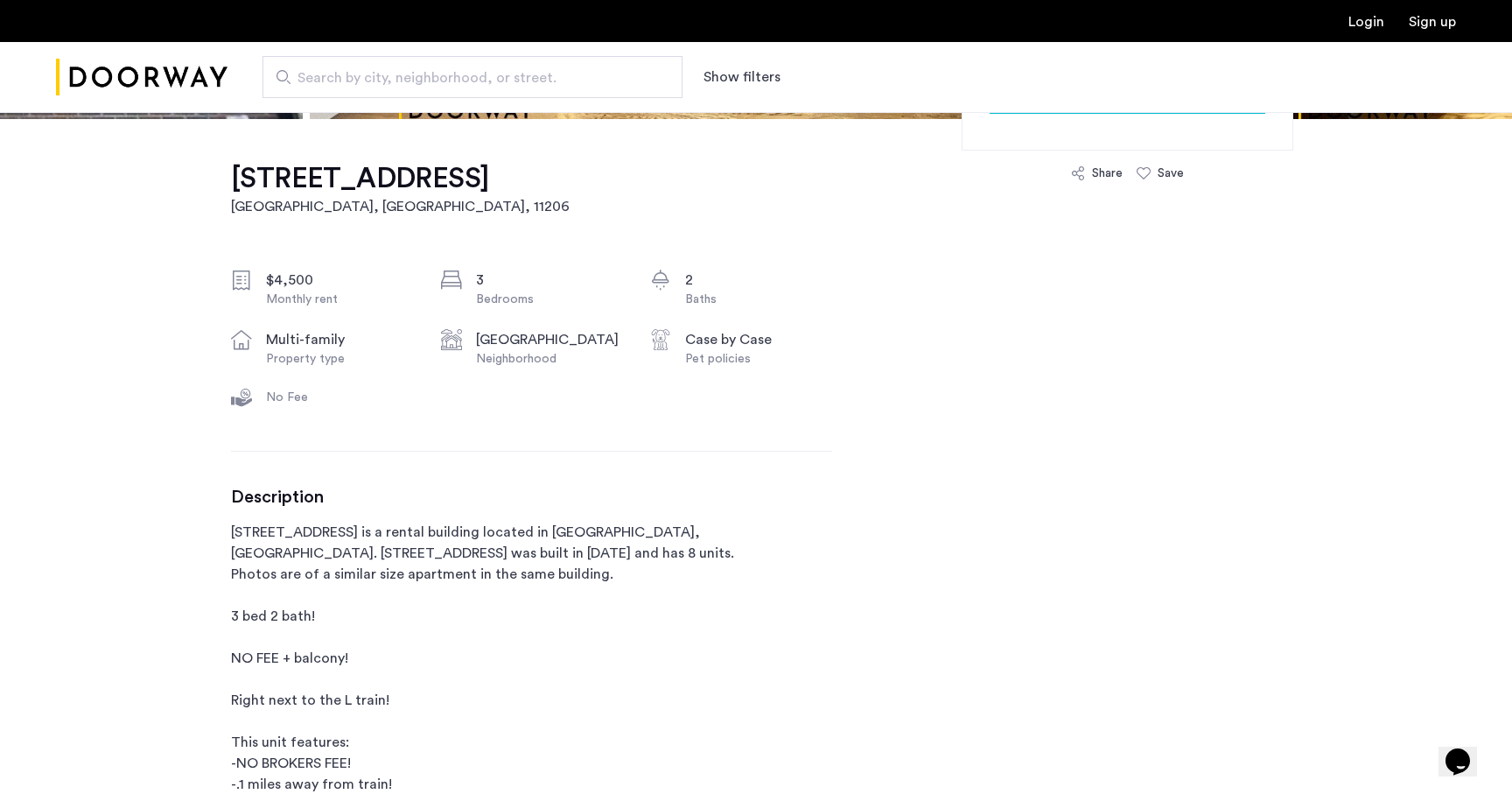
scroll to position [1, 0]
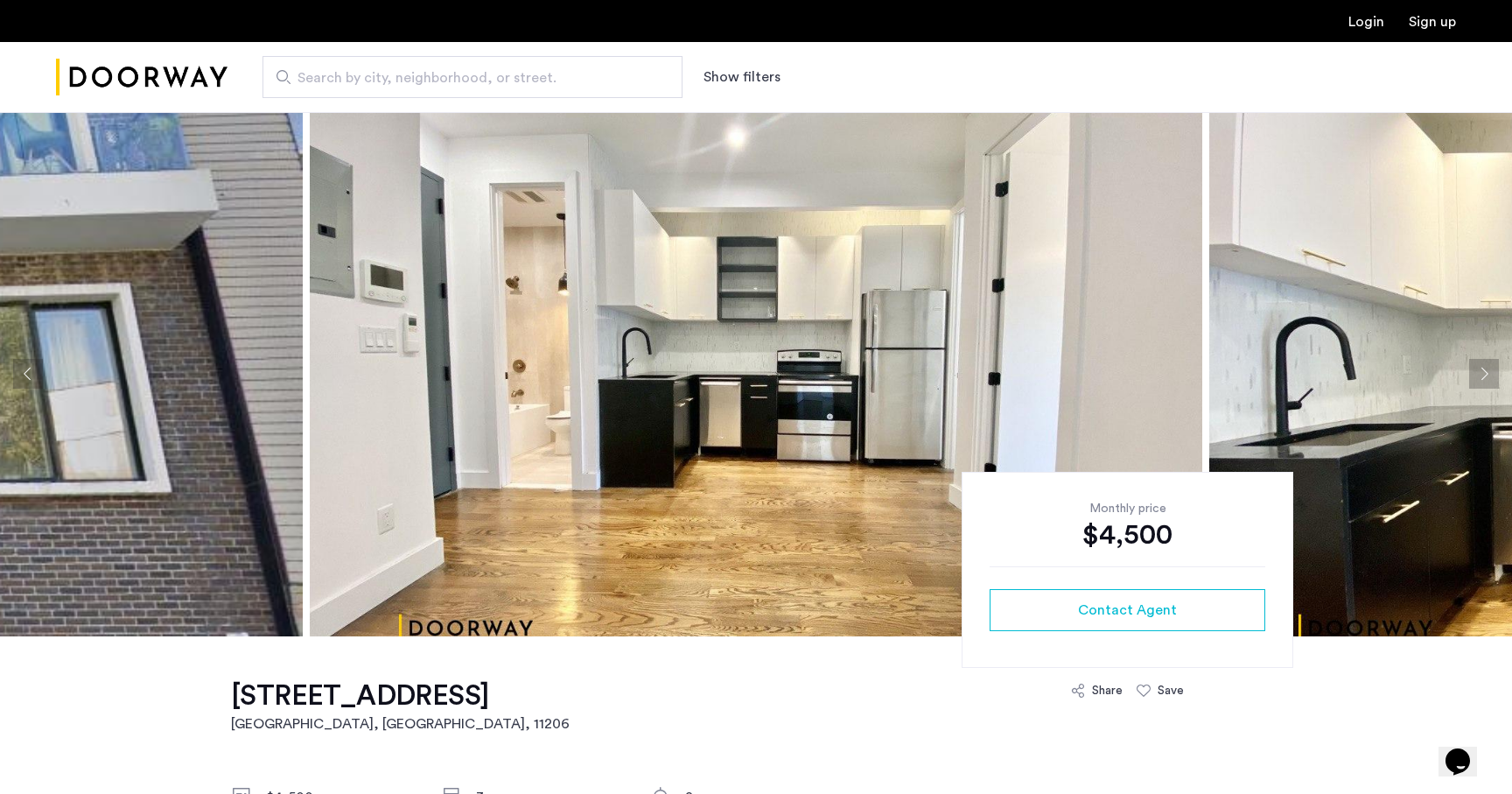
click at [599, 417] on img at bounding box center [756, 373] width 893 height 525
